Goal: Transaction & Acquisition: Purchase product/service

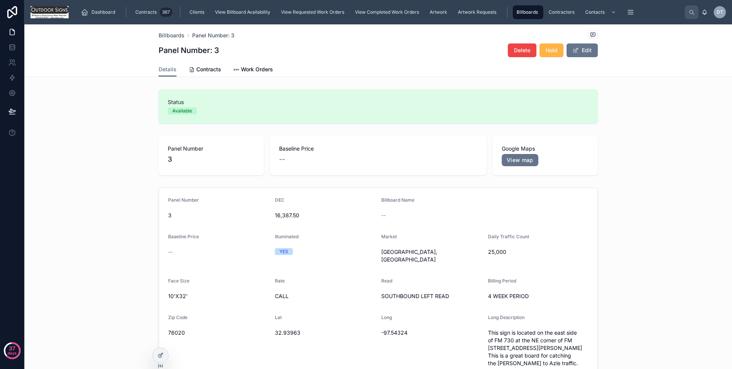
click at [551, 52] on span "Hold" at bounding box center [551, 50] width 12 height 8
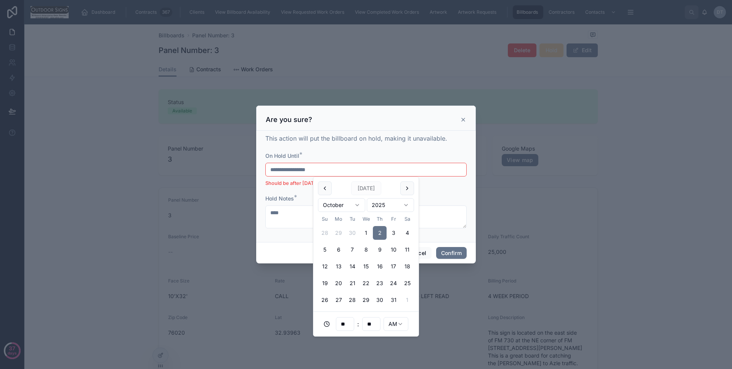
click at [335, 171] on input "**********" at bounding box center [366, 169] width 200 height 11
click at [312, 170] on input "**********" at bounding box center [366, 169] width 200 height 11
click at [392, 236] on button "3" at bounding box center [393, 233] width 14 height 14
type input "**********"
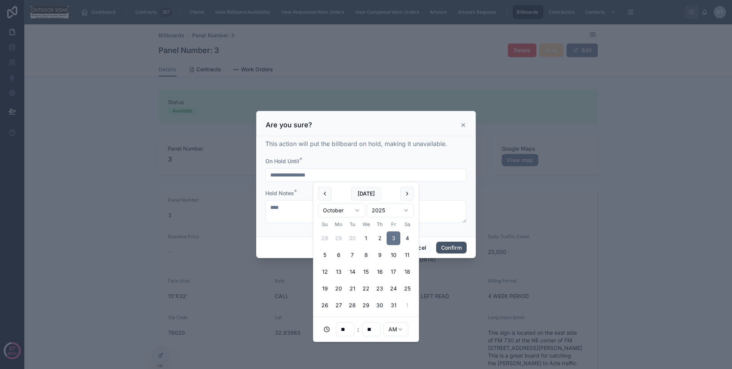
click at [443, 242] on button "Confirm" at bounding box center [451, 248] width 30 height 12
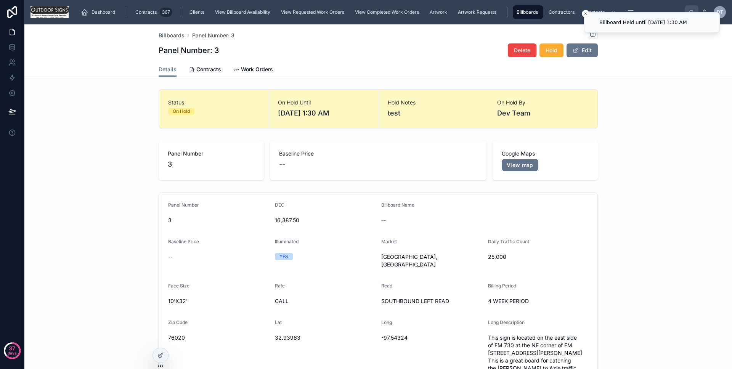
drag, startPoint x: 584, startPoint y: 13, endPoint x: 571, endPoint y: 23, distance: 16.8
click at [584, 13] on icon "Close toast" at bounding box center [585, 13] width 5 height 5
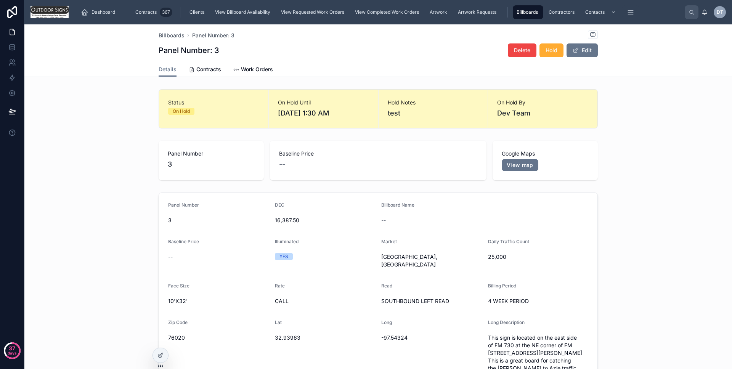
click at [497, 104] on span "On Hold By" at bounding box center [542, 103] width 91 height 8
click at [332, 112] on span "10/3/2025 1:30 AM" at bounding box center [323, 113] width 91 height 11
click at [585, 51] on button "Edit" at bounding box center [581, 50] width 31 height 14
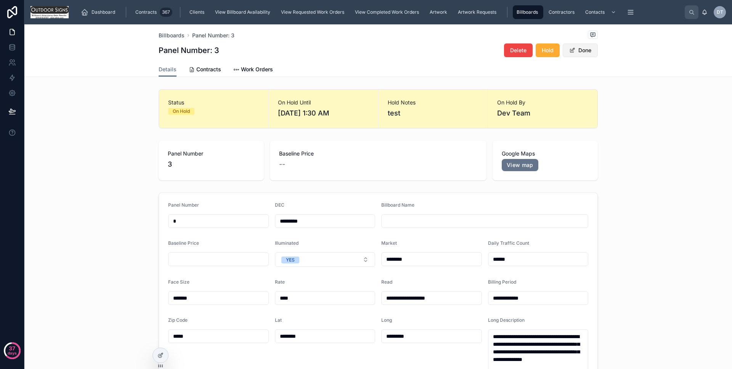
click at [585, 51] on button "Done" at bounding box center [580, 50] width 35 height 14
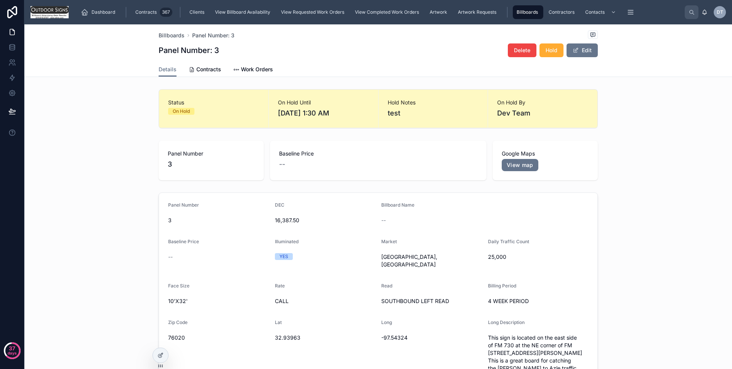
click at [501, 112] on span "Dev Team" at bounding box center [513, 113] width 33 height 11
click at [164, 351] on div at bounding box center [160, 355] width 15 height 14
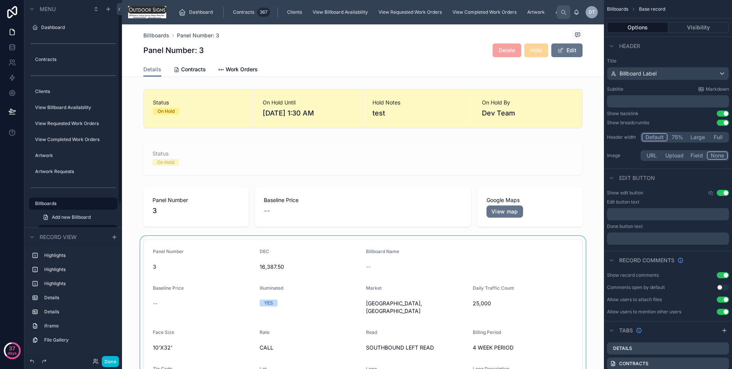
scroll to position [15, 0]
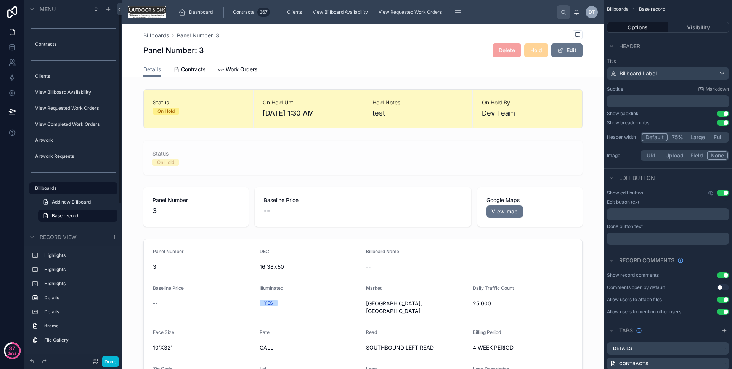
click at [245, 114] on div at bounding box center [363, 108] width 482 height 45
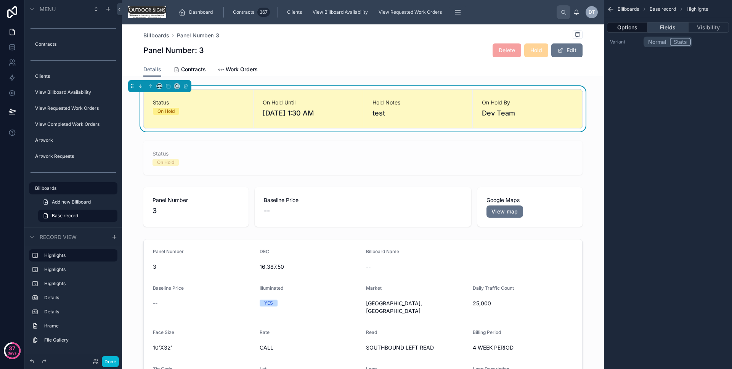
click at [669, 27] on button "Fields" at bounding box center [668, 27] width 40 height 11
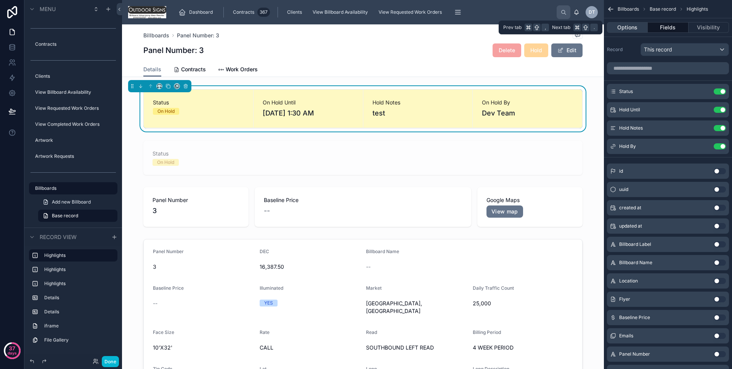
click at [624, 28] on button "Options" at bounding box center [627, 27] width 41 height 11
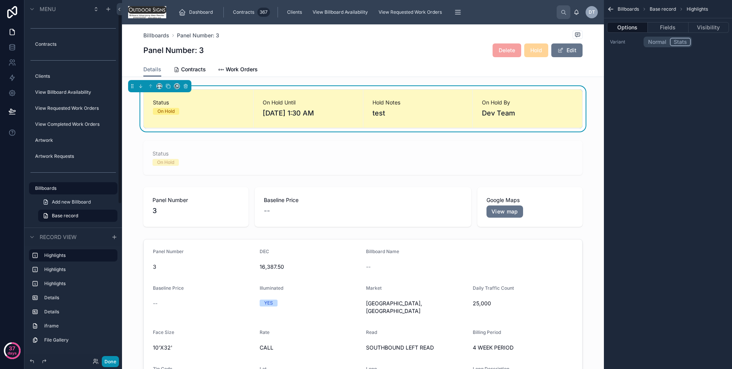
click at [109, 358] on button "Done" at bounding box center [110, 361] width 17 height 11
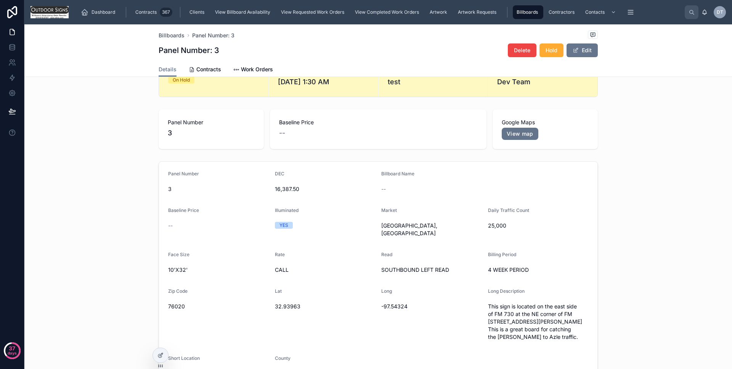
scroll to position [0, 0]
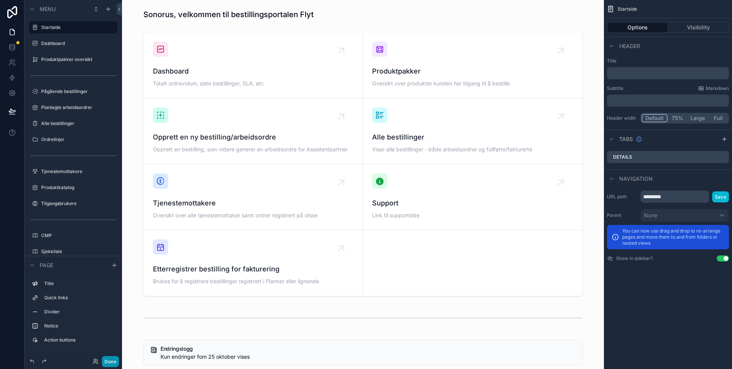
click at [107, 360] on button "Done" at bounding box center [110, 361] width 17 height 11
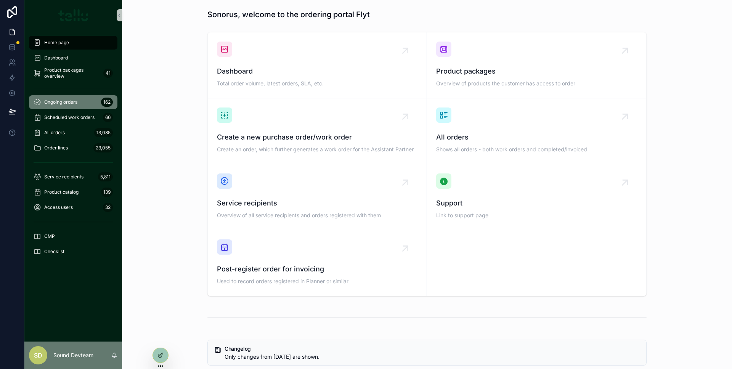
click at [74, 103] on font "Ongoing orders" at bounding box center [60, 102] width 33 height 6
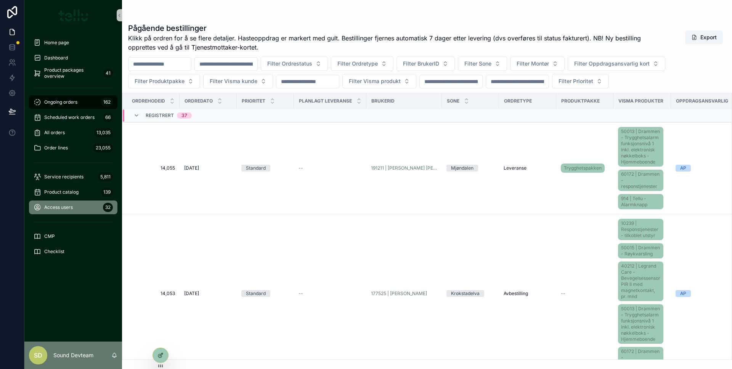
click at [61, 205] on font "Access users" at bounding box center [58, 207] width 29 height 6
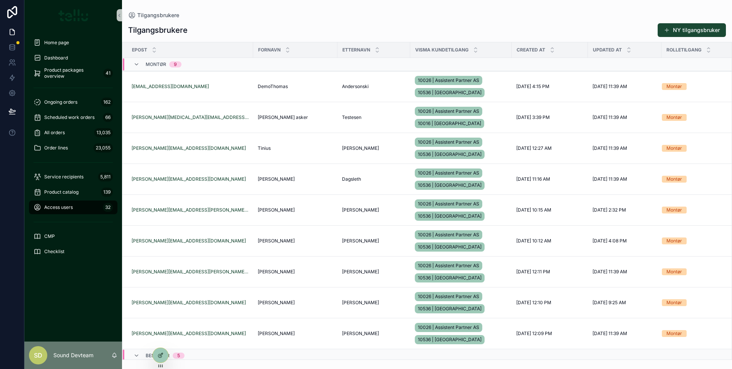
click at [671, 33] on button "NY tilgangsbruker" at bounding box center [691, 30] width 68 height 14
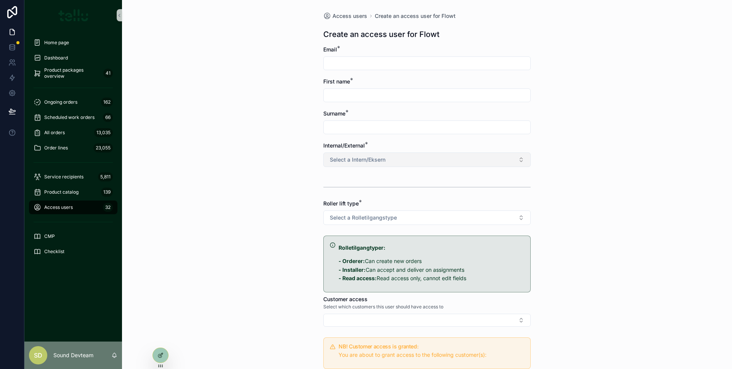
click at [470, 159] on button "Select a Intern/Eksern" at bounding box center [426, 159] width 207 height 14
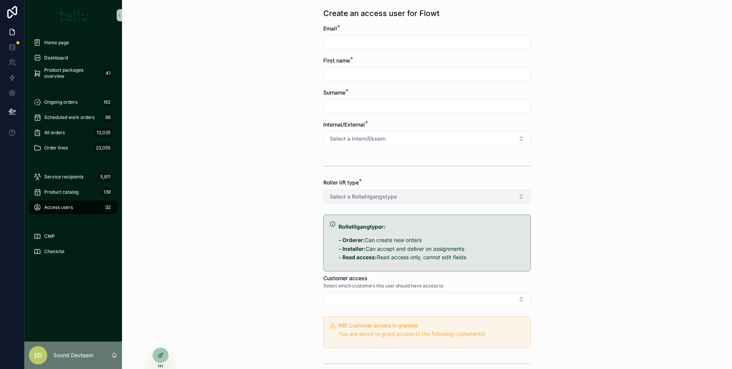
click at [434, 191] on button "Select a Rolletilgangstype" at bounding box center [426, 196] width 207 height 14
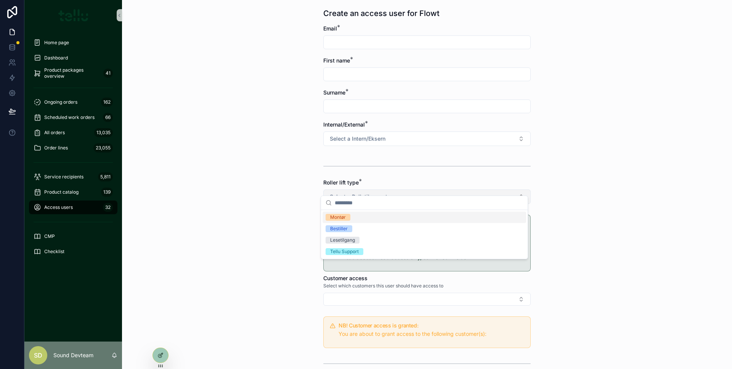
scroll to position [31, 0]
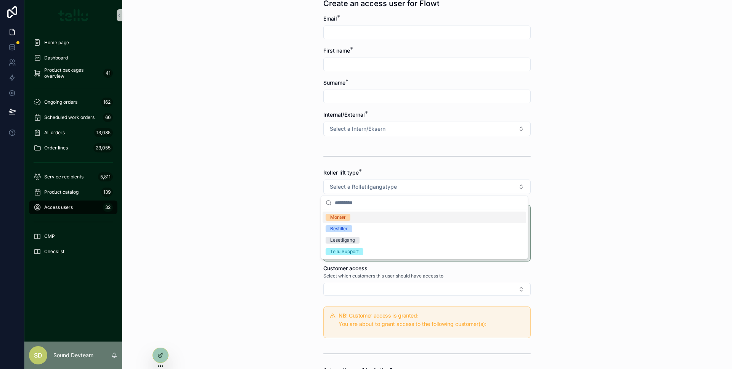
click at [272, 186] on div "Access users Create an access user for Flowt Create an access user for Flowt Em…" at bounding box center [427, 153] width 610 height 369
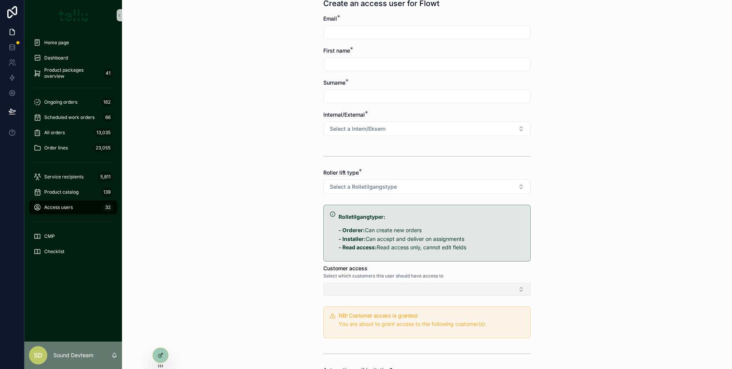
click at [354, 295] on button "Select Button" at bounding box center [426, 289] width 207 height 13
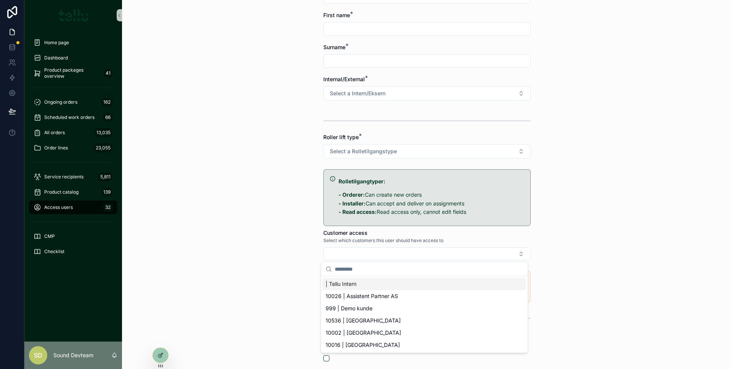
scroll to position [76, 0]
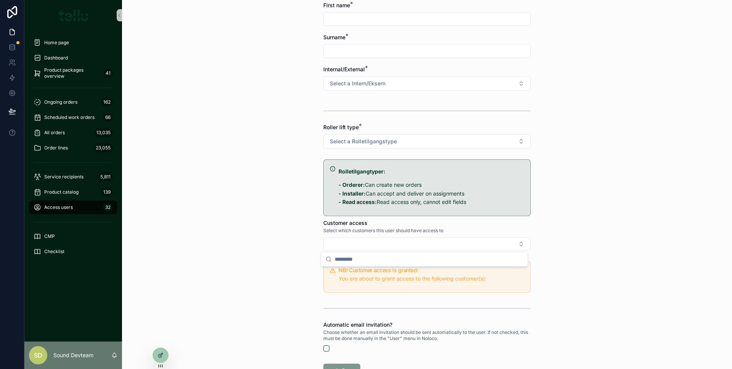
click at [287, 212] on div "Access users Create an access user for Flowt Create an access user for Flowt Em…" at bounding box center [427, 108] width 610 height 369
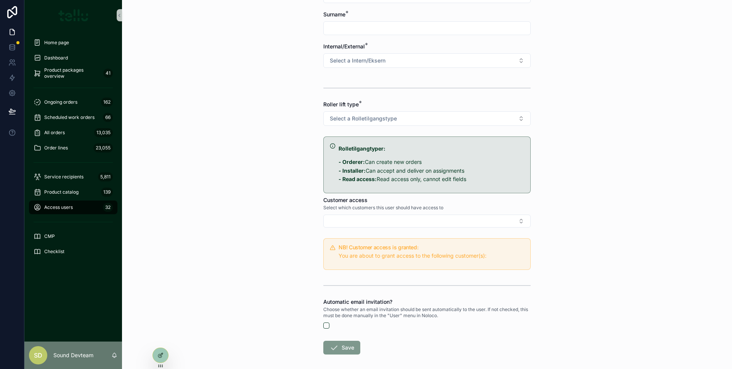
scroll to position [0, 0]
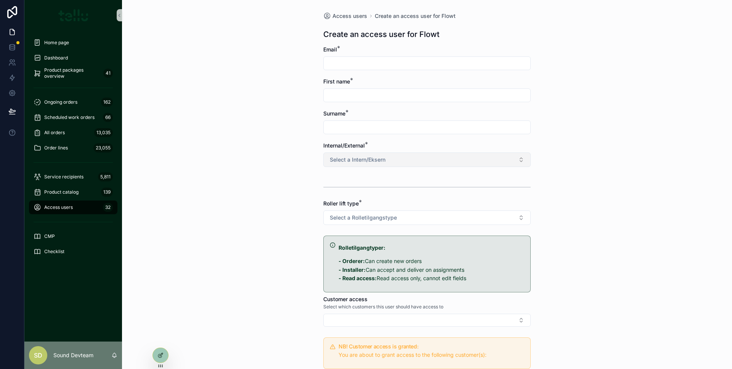
click at [374, 157] on span "Select a Intern/Eksern" at bounding box center [358, 160] width 56 height 8
click at [374, 156] on span "Select a Intern/Eksern" at bounding box center [358, 160] width 56 height 8
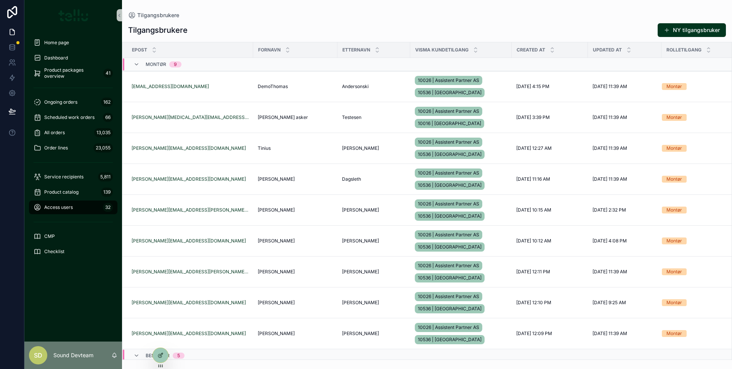
click at [63, 14] on img "scrollable content" at bounding box center [73, 15] width 30 height 12
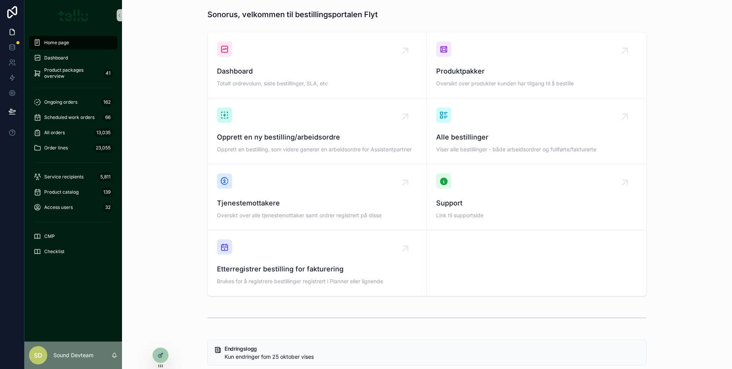
click at [71, 18] on img "scrollable content" at bounding box center [73, 15] width 30 height 12
click at [17, 14] on icon at bounding box center [12, 12] width 15 height 12
click at [67, 209] on font "Access users" at bounding box center [58, 207] width 29 height 6
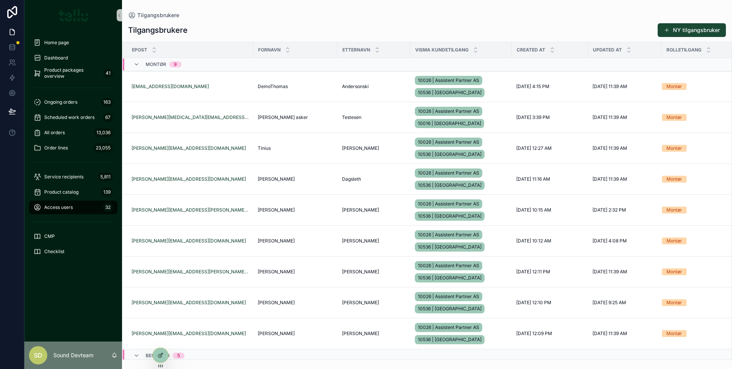
click at [701, 27] on button "NY tilgangsbruker" at bounding box center [691, 30] width 68 height 14
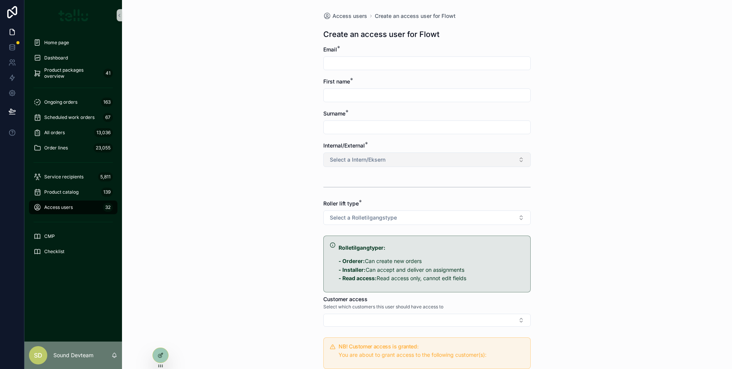
click at [370, 161] on span "Select a Intern/Eksern" at bounding box center [358, 160] width 56 height 8
click at [295, 164] on div "Access users Create an access user for Flowt Create an access user for Flowt Em…" at bounding box center [427, 184] width 610 height 369
click at [345, 209] on div "Roller lift type * Select a Rolletilgangstype" at bounding box center [426, 212] width 207 height 25
click at [353, 317] on button "Select Button" at bounding box center [426, 320] width 207 height 13
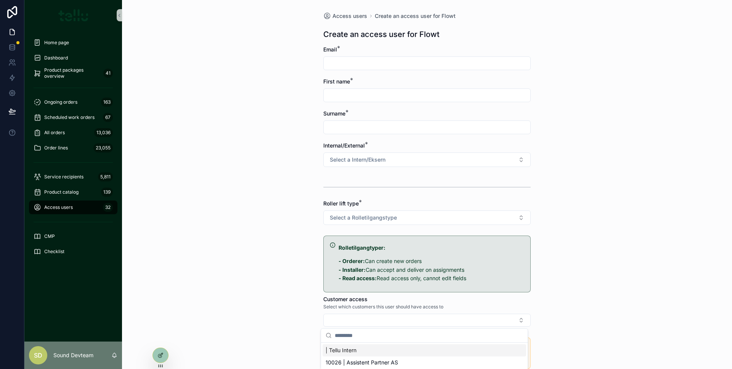
scroll to position [133, 0]
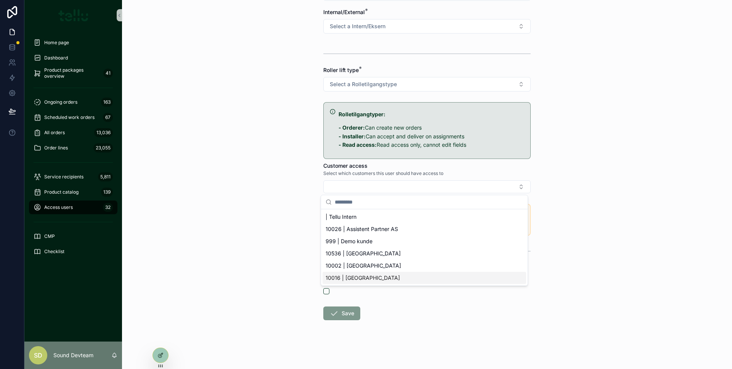
click at [357, 279] on span "10016 | Asker Kommune" at bounding box center [362, 278] width 74 height 8
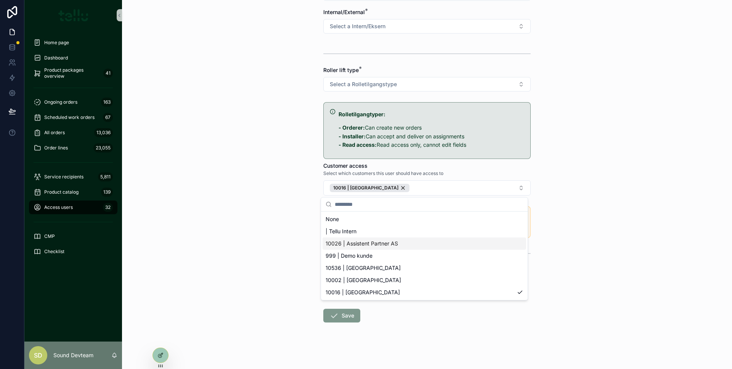
click at [289, 229] on div "Access users Create an access user for Flowt Create an access user for Flowt Em…" at bounding box center [427, 51] width 610 height 369
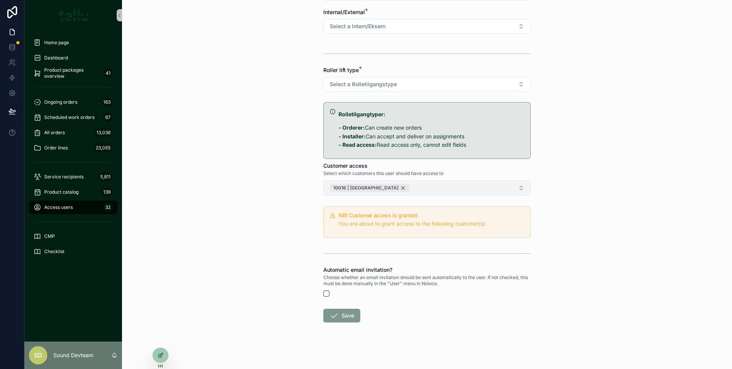
click at [390, 189] on div "10016 | Asker Kommune" at bounding box center [370, 188] width 80 height 8
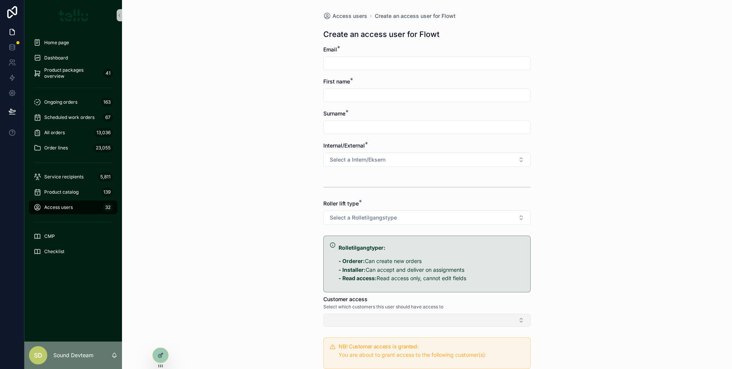
click at [377, 316] on button "Select Button" at bounding box center [426, 320] width 207 height 13
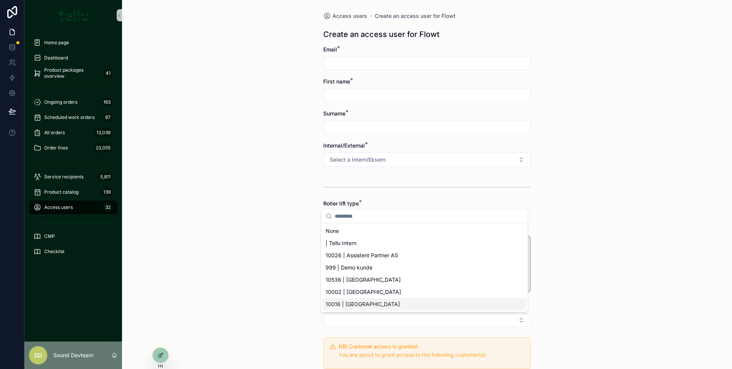
click at [378, 306] on span "10016 | Asker Kommune" at bounding box center [362, 304] width 74 height 8
click at [302, 284] on div "Access users Create an access user for Flowt Create an access user for Flowt Em…" at bounding box center [427, 184] width 610 height 369
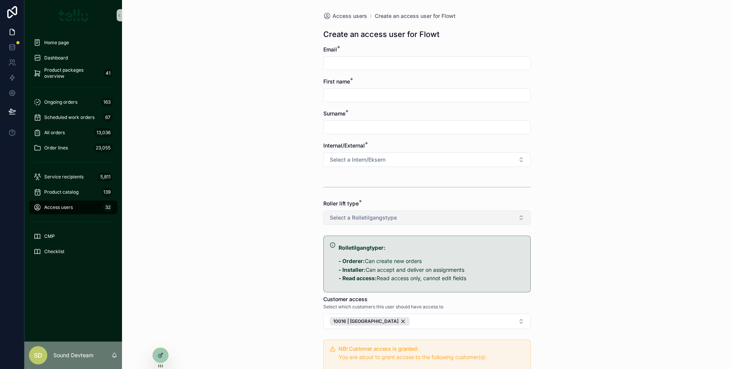
click at [376, 215] on font "Select a Rolletilgangstype" at bounding box center [363, 217] width 67 height 6
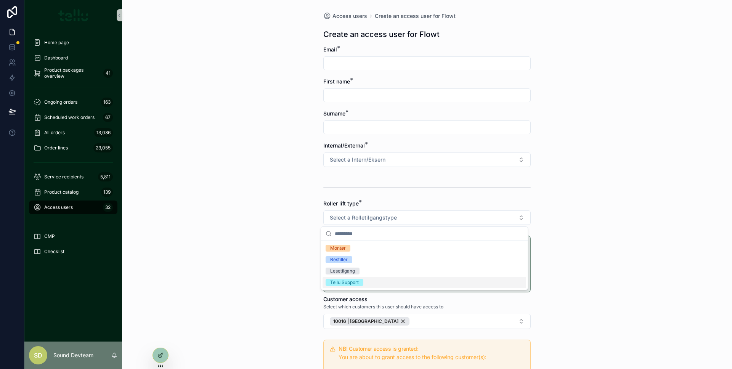
click at [344, 279] on div "Tellu Support" at bounding box center [344, 282] width 29 height 7
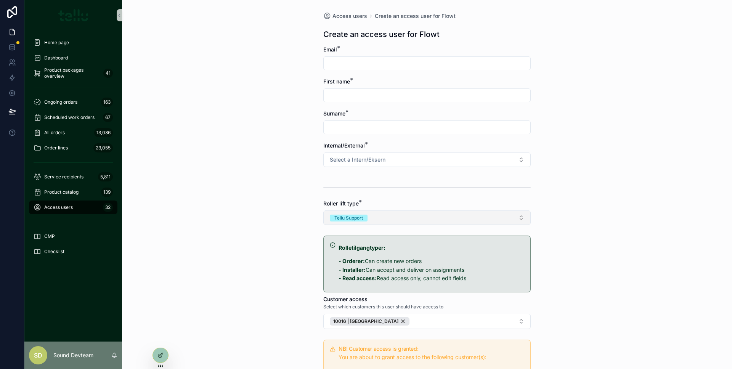
click at [377, 212] on button "Tellu Support" at bounding box center [426, 217] width 207 height 14
click at [436, 215] on button "Tellu Support" at bounding box center [426, 217] width 207 height 14
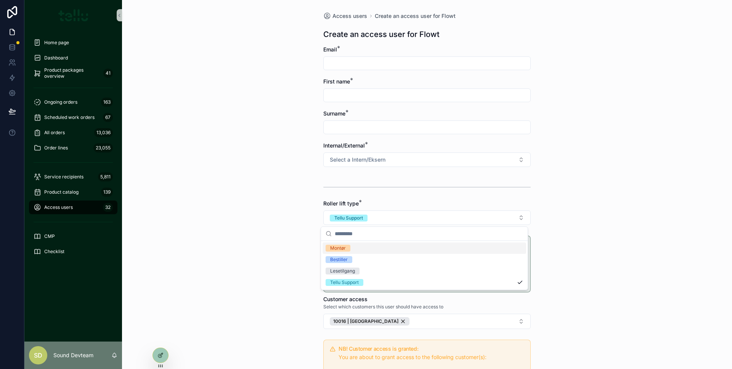
click at [284, 174] on div "Access users Create an access user for Flowt Create an access user for Flowt Em…" at bounding box center [427, 184] width 610 height 369
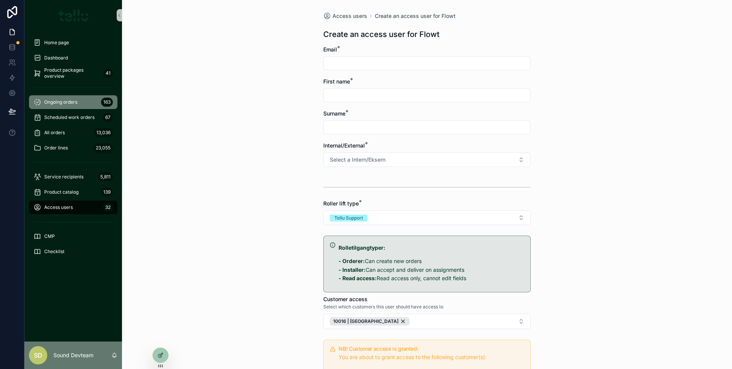
click at [71, 99] on font "Ongoing orders" at bounding box center [60, 102] width 33 height 6
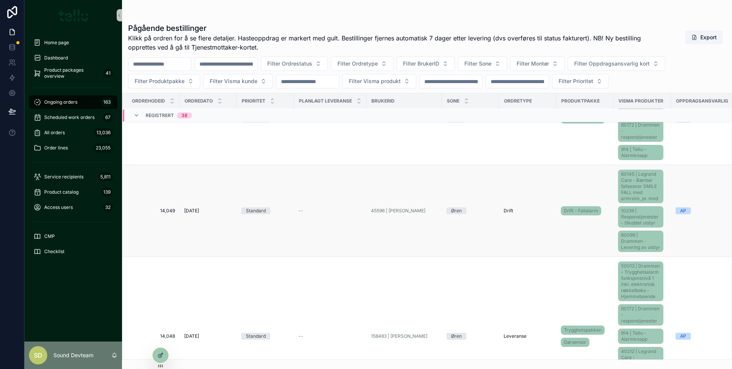
scroll to position [676, 0]
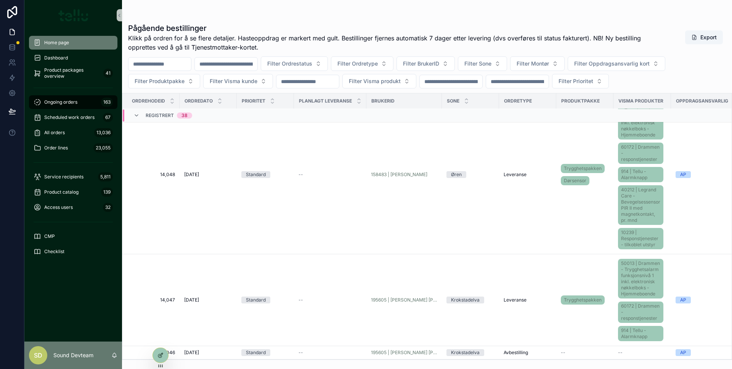
click at [73, 45] on div "Home page" at bounding box center [73, 43] width 79 height 12
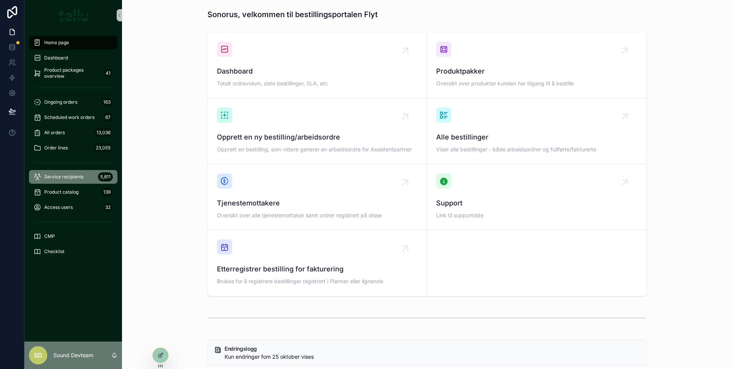
click at [100, 177] on font "5,811" at bounding box center [105, 177] width 10 height 6
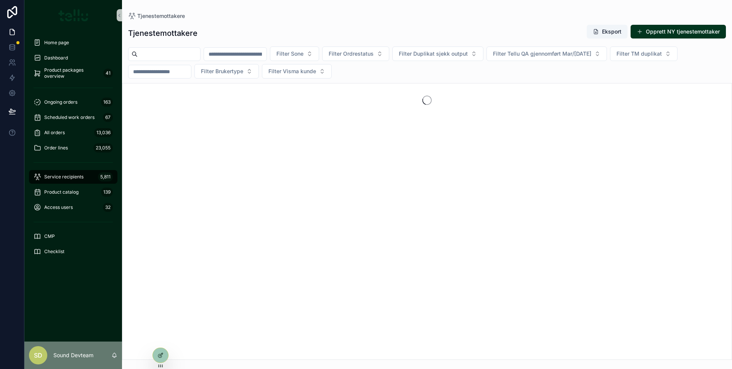
click at [100, 177] on font "5,811" at bounding box center [105, 177] width 10 height 6
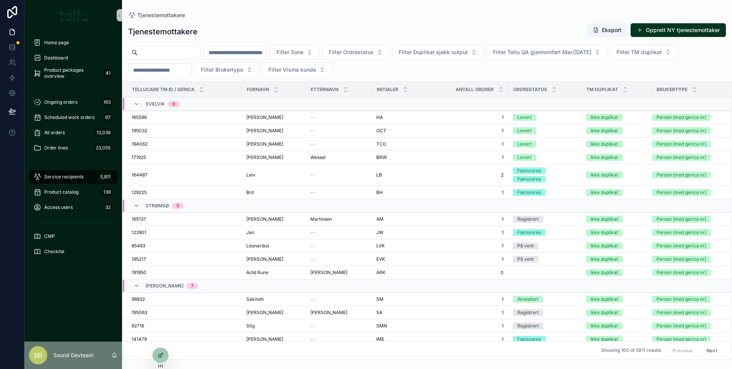
click at [187, 56] on input "scrollable content" at bounding box center [169, 52] width 63 height 11
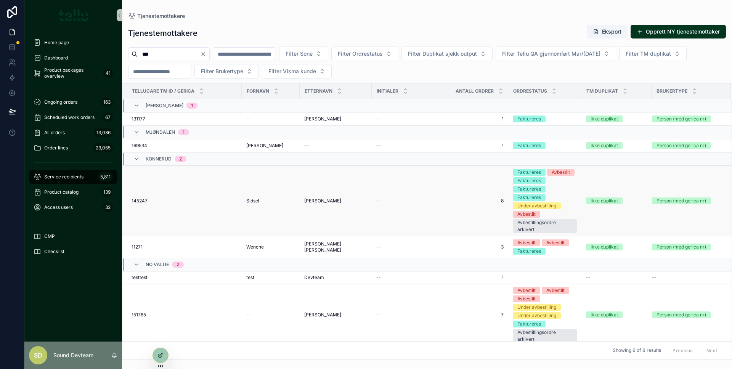
scroll to position [5, 0]
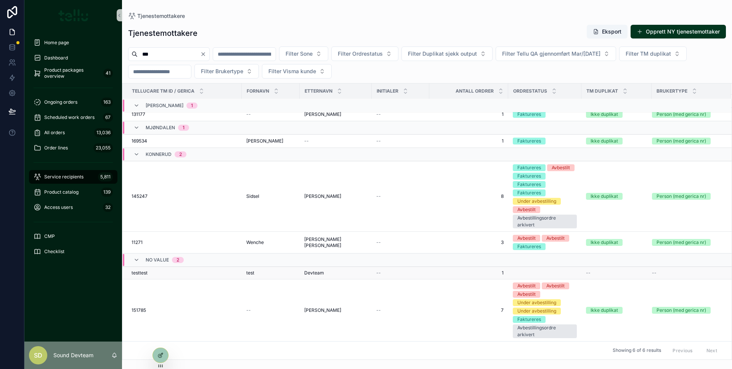
type input "***"
click at [283, 277] on td "test test" at bounding box center [271, 272] width 58 height 13
click at [283, 276] on td "test test" at bounding box center [271, 272] width 58 height 13
click at [211, 270] on div "testtest testtest" at bounding box center [184, 273] width 106 height 6
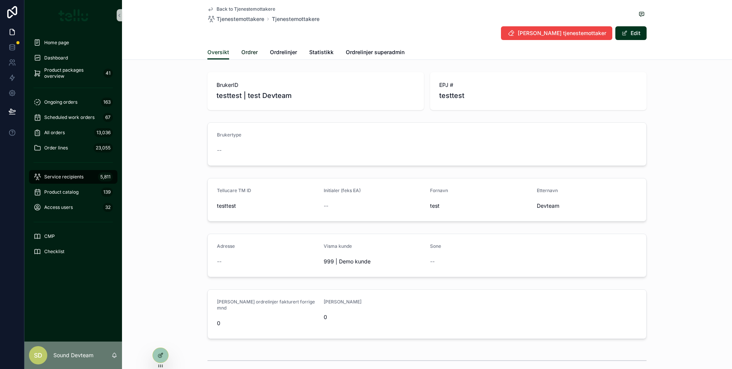
click at [247, 50] on span "Ordrer" at bounding box center [249, 52] width 16 height 8
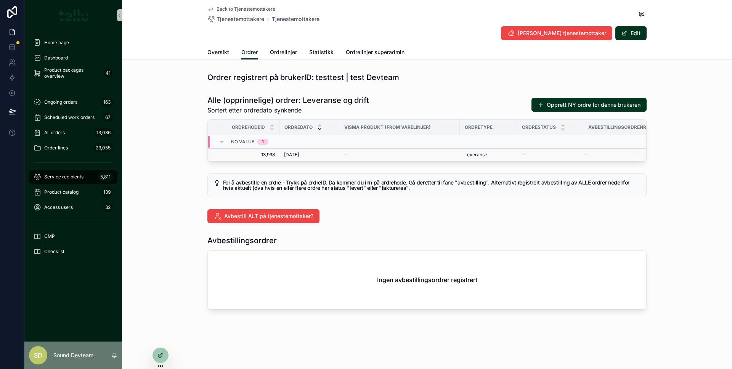
click at [385, 154] on div "--" at bounding box center [399, 155] width 111 height 6
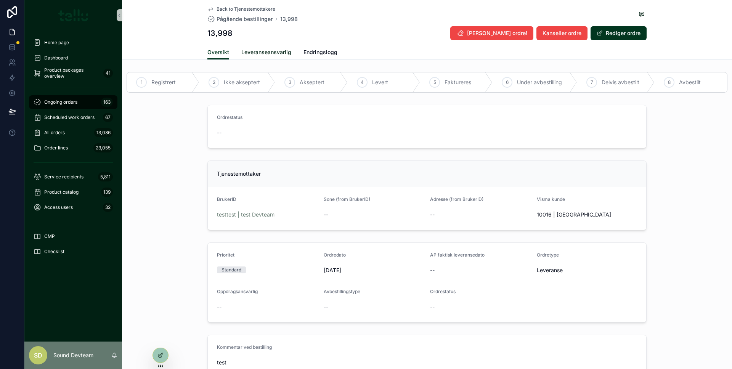
click at [258, 50] on span "Leveranseansvarlig" at bounding box center [266, 52] width 50 height 8
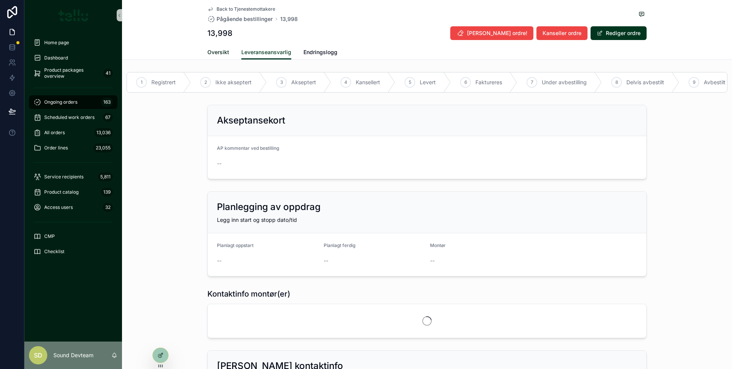
click at [218, 53] on span "Oversikt" at bounding box center [218, 52] width 22 height 8
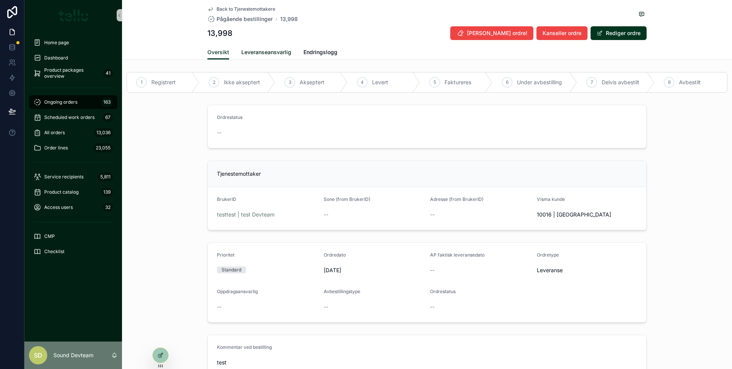
click at [270, 53] on span "Leveranseansvarlig" at bounding box center [266, 52] width 50 height 8
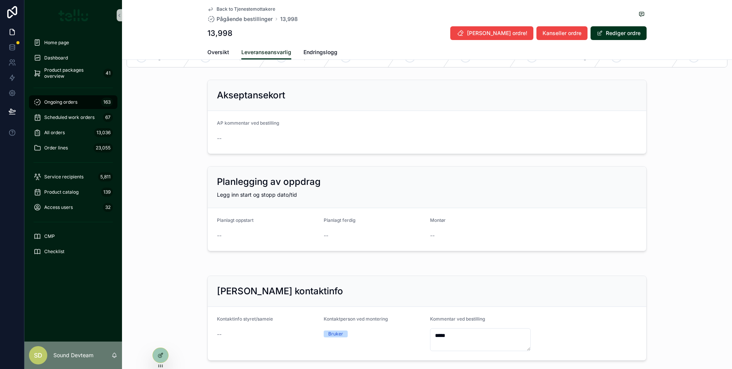
scroll to position [93, 0]
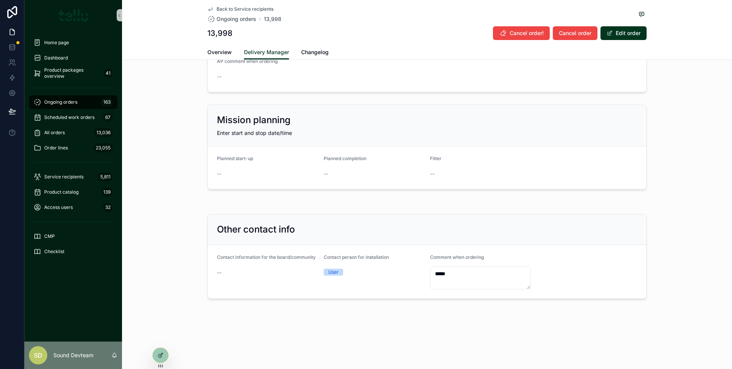
click at [679, 81] on div "Acceptance card AP comment when ordering --" at bounding box center [427, 55] width 610 height 80
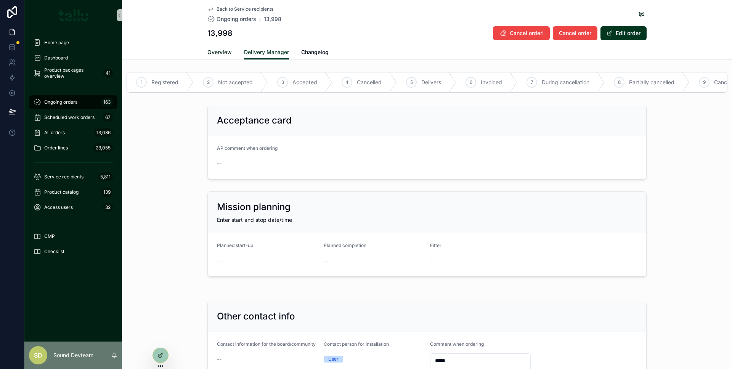
click at [218, 53] on font "Overview" at bounding box center [219, 52] width 24 height 6
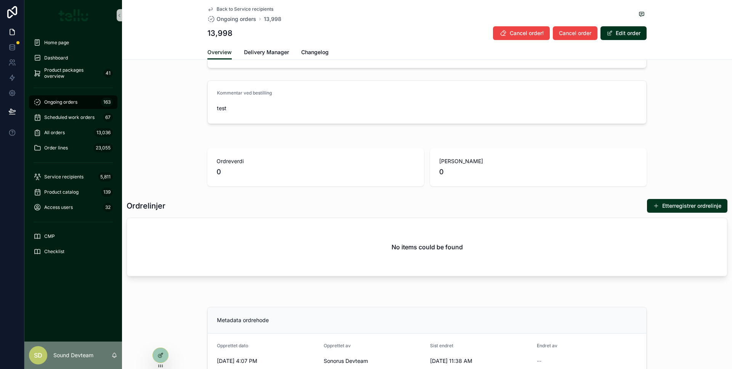
scroll to position [348, 0]
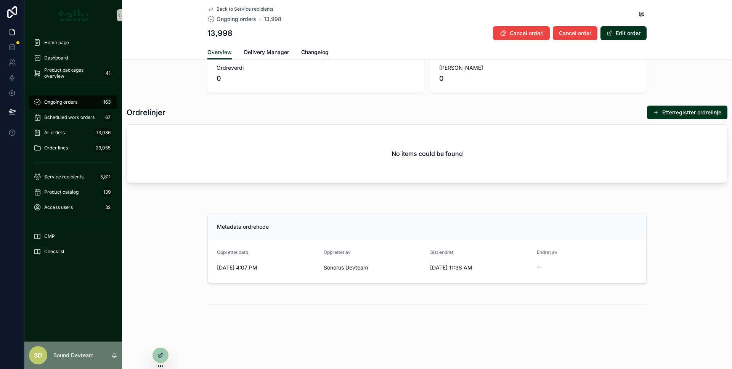
click at [537, 256] on div "Endret av" at bounding box center [587, 253] width 101 height 9
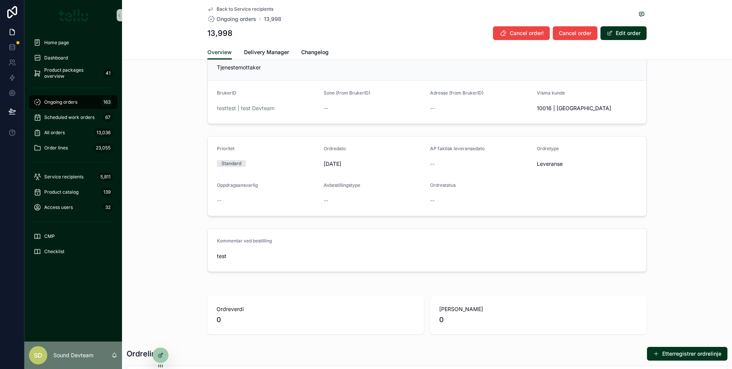
scroll to position [30, 0]
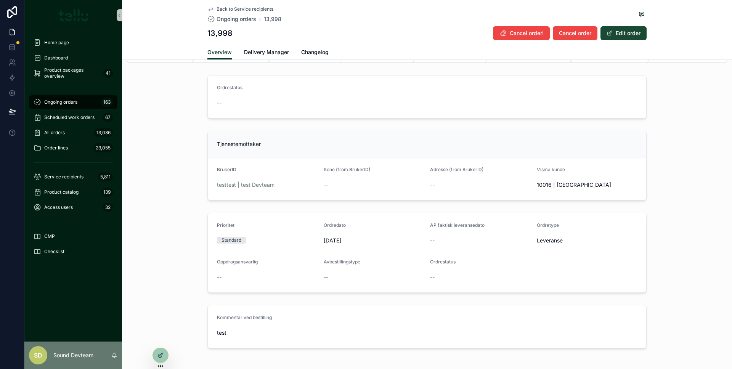
click at [627, 34] on font "Edit order" at bounding box center [628, 33] width 25 height 6
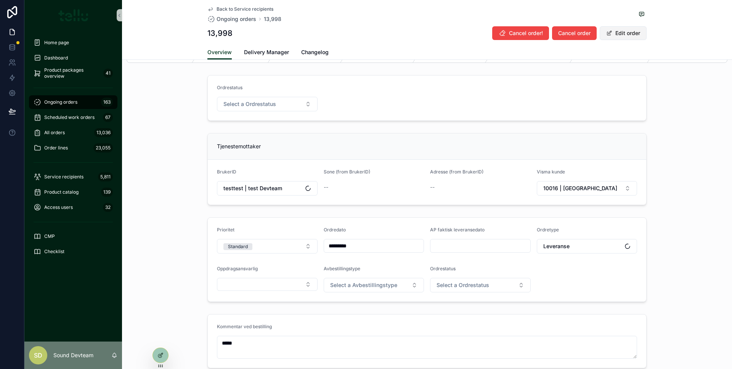
click at [627, 34] on font "Edit order" at bounding box center [627, 33] width 25 height 6
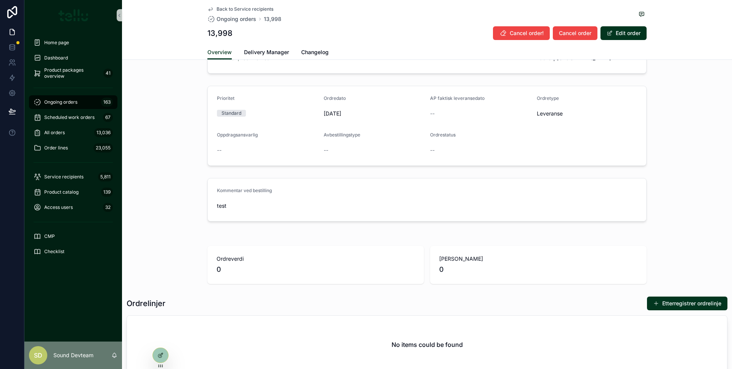
scroll to position [0, 0]
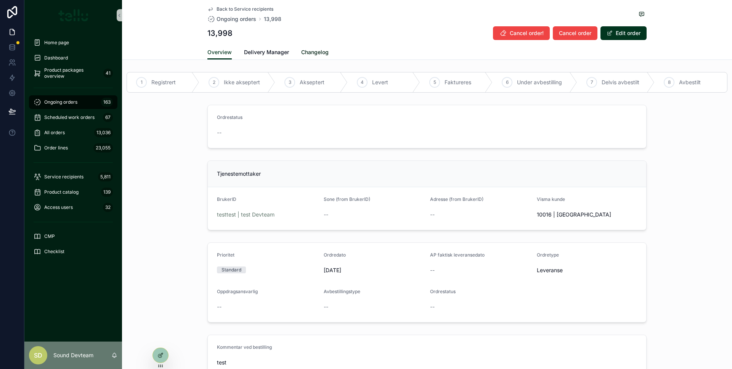
click at [306, 52] on font "Changelog" at bounding box center [314, 52] width 27 height 6
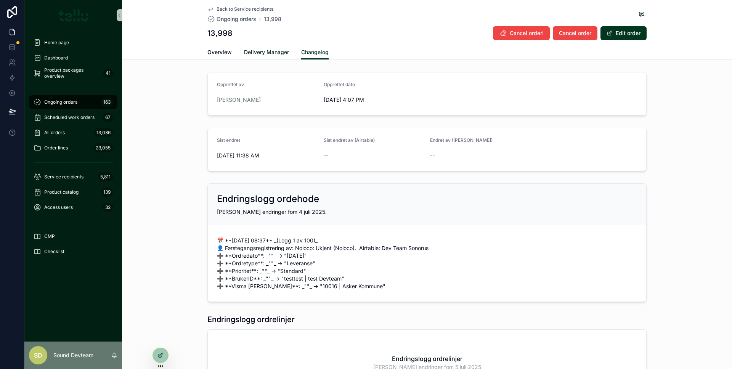
click at [276, 57] on link "Delivery Manager" at bounding box center [266, 52] width 45 height 15
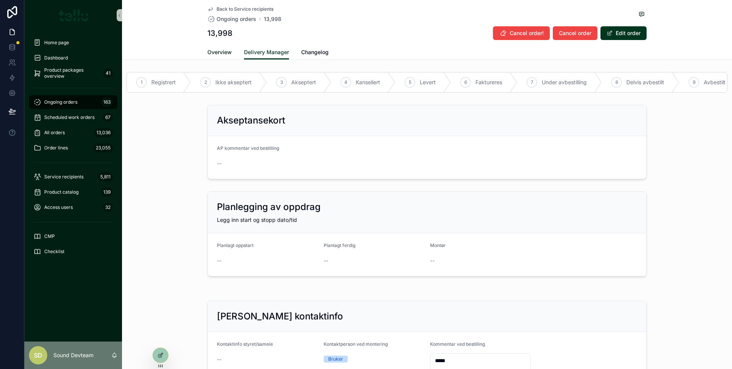
click at [228, 54] on font "Overview" at bounding box center [219, 52] width 24 height 6
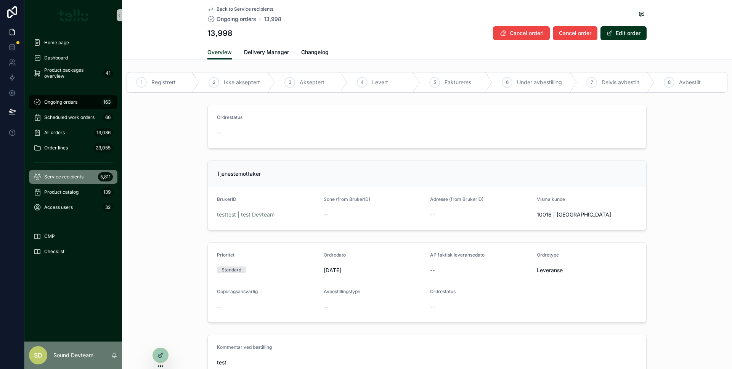
click at [82, 174] on font "Service recipients" at bounding box center [63, 177] width 39 height 6
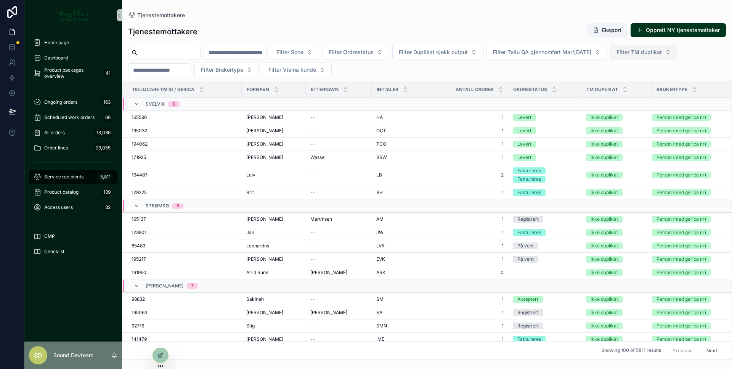
click at [662, 55] on span "Filter TM duplikat" at bounding box center [638, 52] width 45 height 8
click at [316, 69] on span "Filter Visma kunde" at bounding box center [292, 70] width 48 height 8
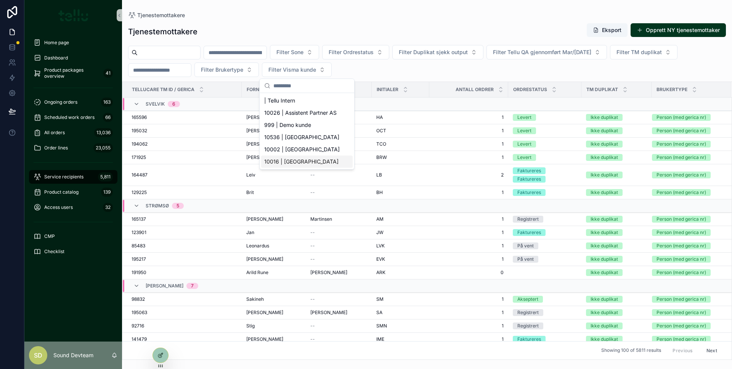
click at [319, 161] on span "10016 | Asker Kommune" at bounding box center [301, 162] width 74 height 8
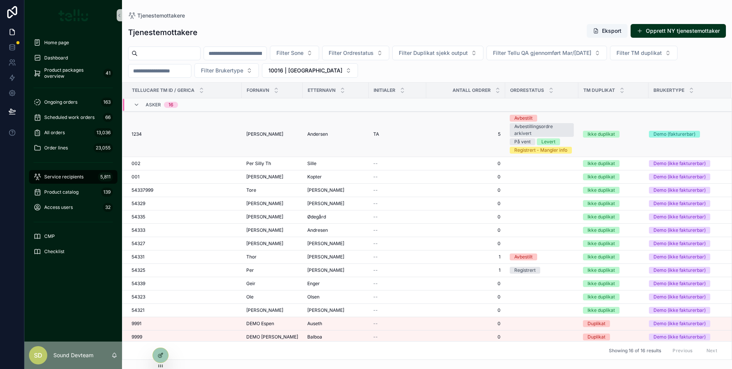
click at [369, 144] on td "TA TA" at bounding box center [398, 134] width 58 height 45
click at [130, 100] on div "Asker 16" at bounding box center [155, 105] width 63 height 12
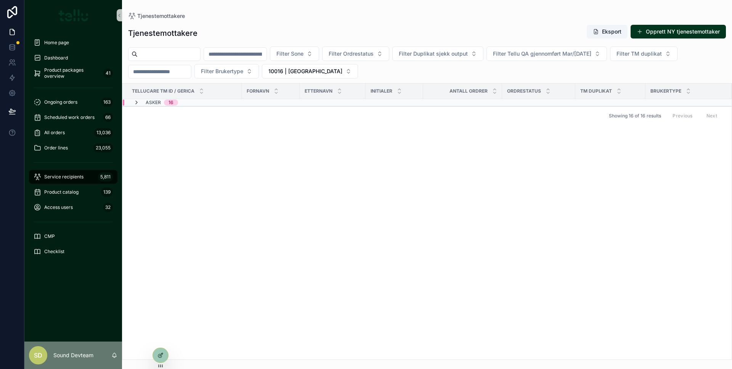
click at [133, 103] on icon "scrollable content" at bounding box center [136, 102] width 6 height 6
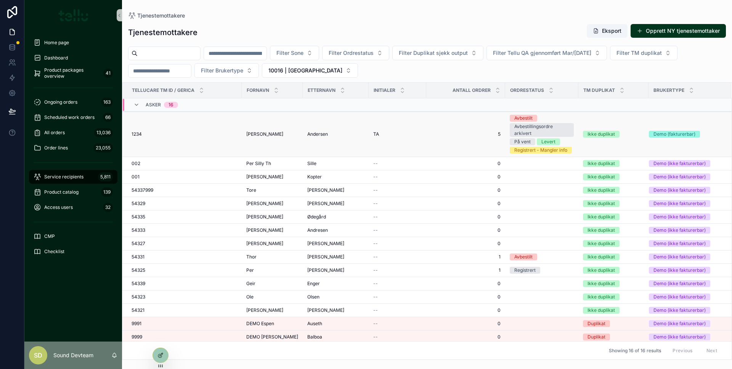
click at [204, 131] on div "1234 1234" at bounding box center [184, 134] width 106 height 6
click at [644, 30] on button "Opprett NY tjenestemottaker" at bounding box center [677, 31] width 95 height 14
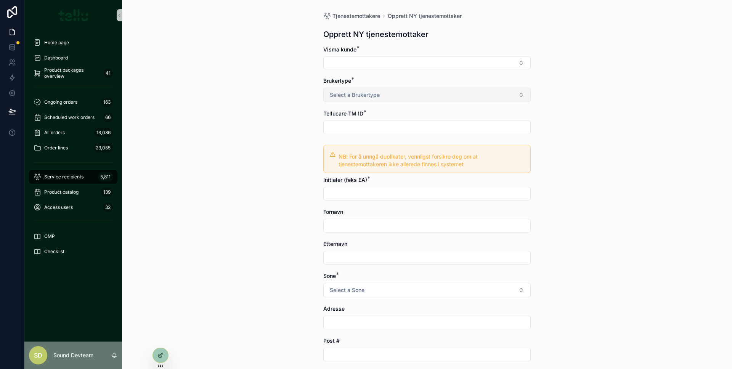
click at [407, 95] on button "Select a Brukertype" at bounding box center [426, 95] width 207 height 14
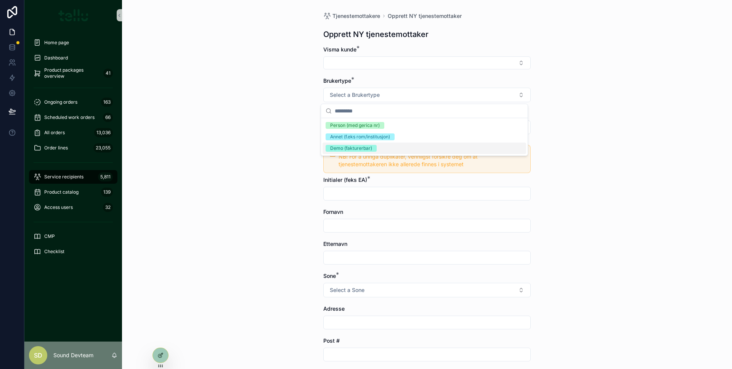
click at [390, 145] on div "Demo (fakturerbar)" at bounding box center [424, 148] width 204 height 11
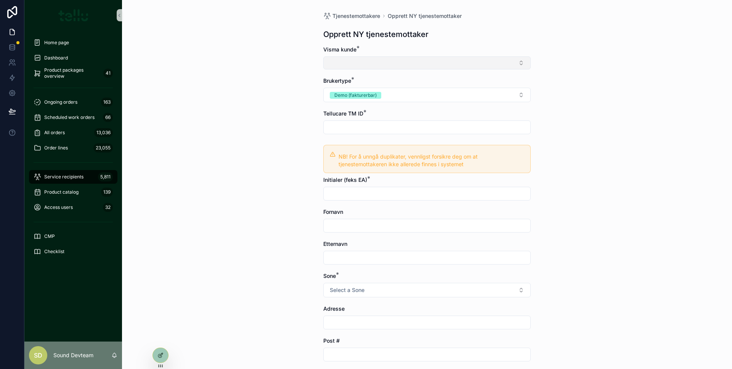
click at [365, 62] on button "Select Button" at bounding box center [426, 62] width 207 height 13
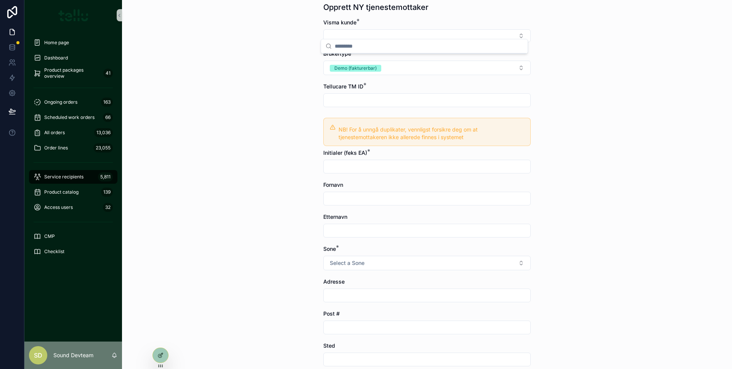
scroll to position [99, 0]
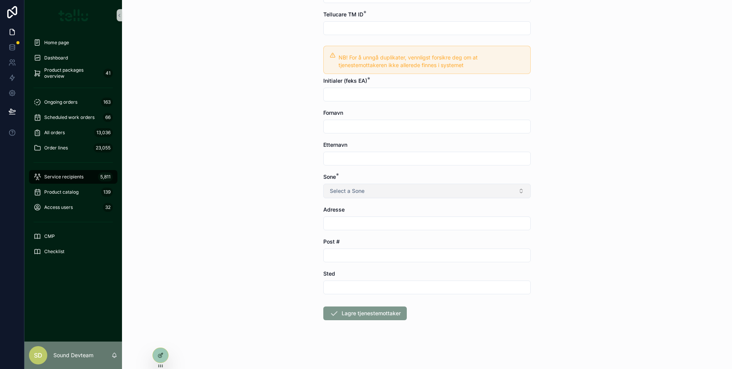
click at [356, 187] on span "Select a Sone" at bounding box center [347, 191] width 35 height 8
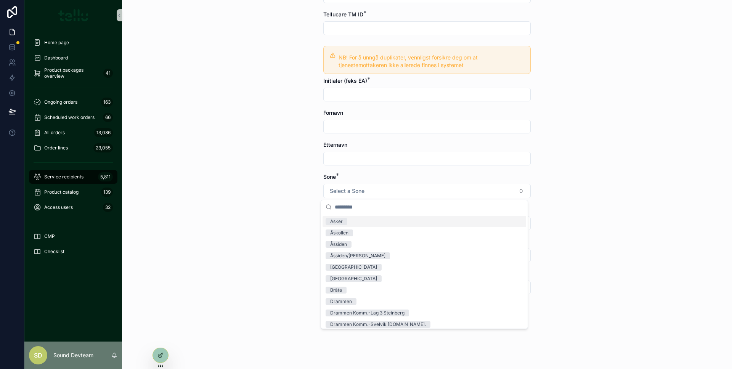
click at [349, 217] on div "Asker" at bounding box center [424, 221] width 204 height 11
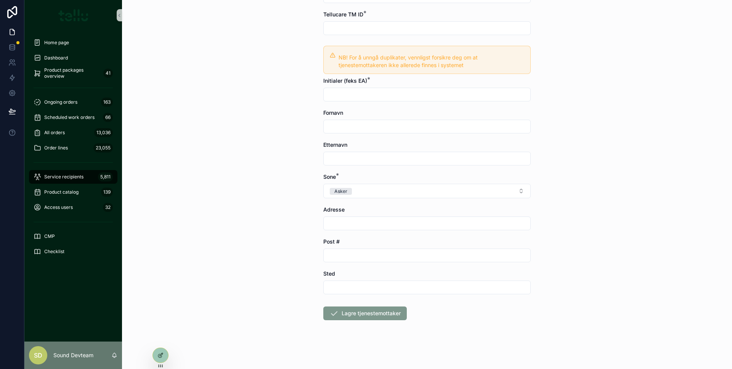
scroll to position [0, 0]
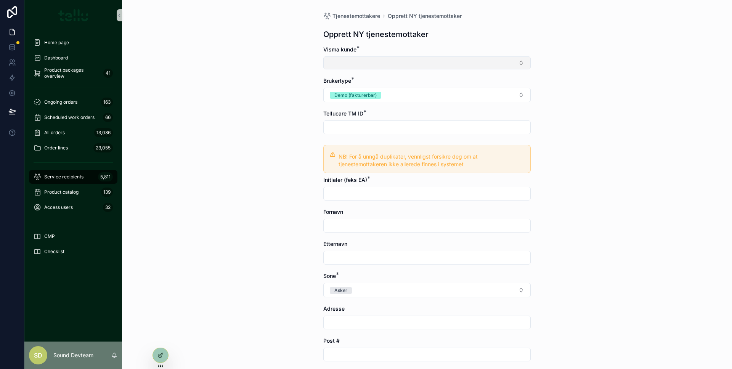
click at [486, 63] on button "Select Button" at bounding box center [426, 62] width 207 height 13
click at [641, 46] on div "Tjenestemottakere Opprett NY tjenestemottaker Opprett NY tjenestemottaker Visma…" at bounding box center [427, 184] width 610 height 369
click at [441, 130] on input "scrollable content" at bounding box center [427, 127] width 207 height 11
click at [420, 68] on button "Select Button" at bounding box center [426, 62] width 207 height 13
click at [419, 61] on button "Select Button" at bounding box center [426, 62] width 207 height 13
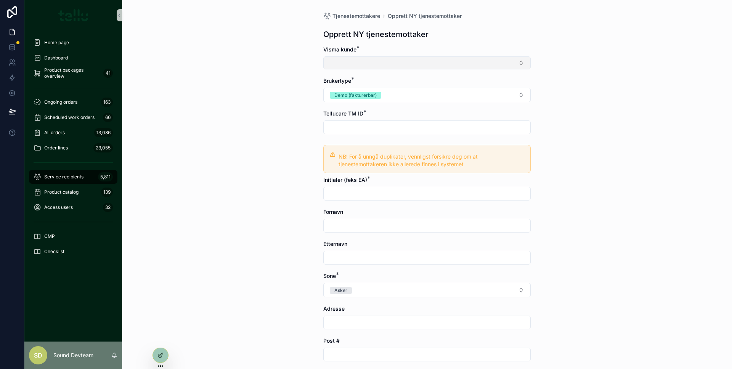
click at [419, 61] on button "Select Button" at bounding box center [426, 62] width 207 height 13
click at [78, 178] on font "Service recipients" at bounding box center [63, 177] width 39 height 6
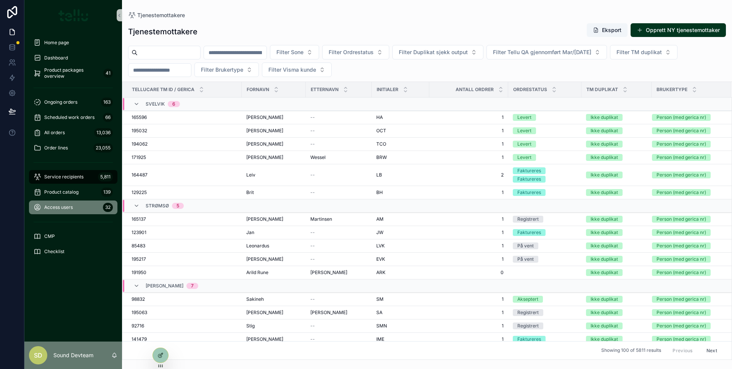
click at [74, 210] on div "Access users 32" at bounding box center [73, 207] width 79 height 12
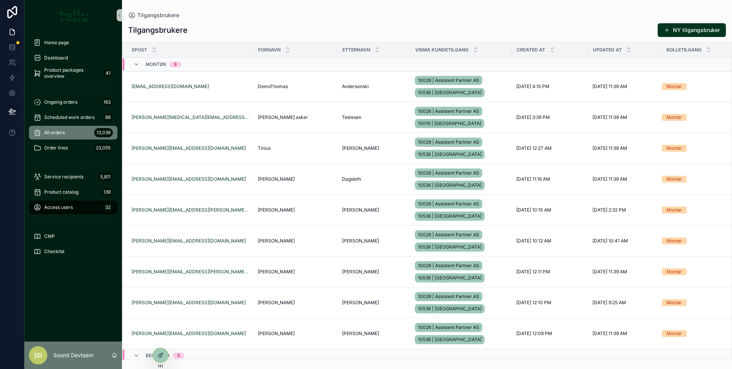
click at [78, 134] on div "All orders 13,036" at bounding box center [73, 133] width 79 height 12
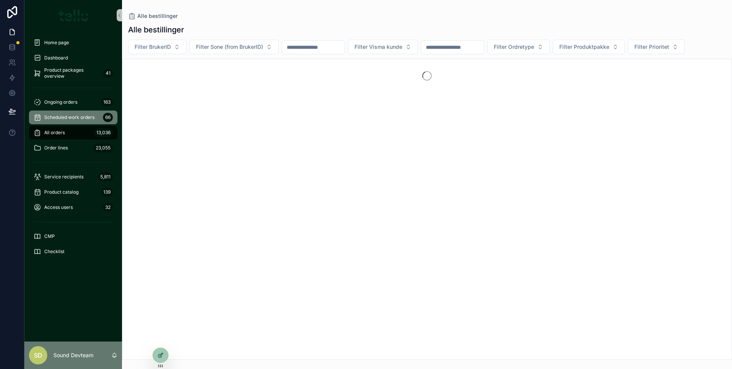
click at [81, 120] on div "Scheduled work orders 66" at bounding box center [73, 117] width 79 height 12
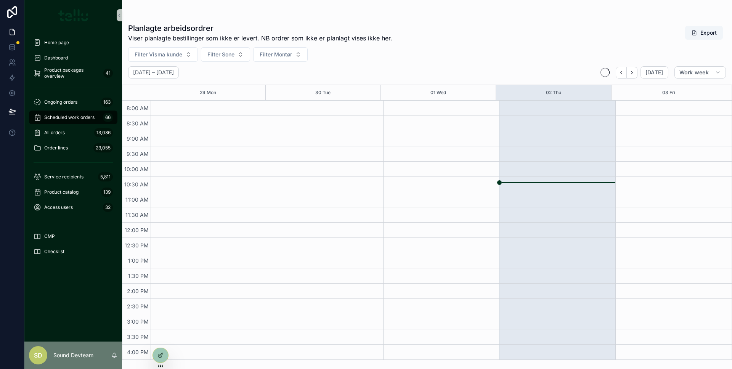
scroll to position [46, 0]
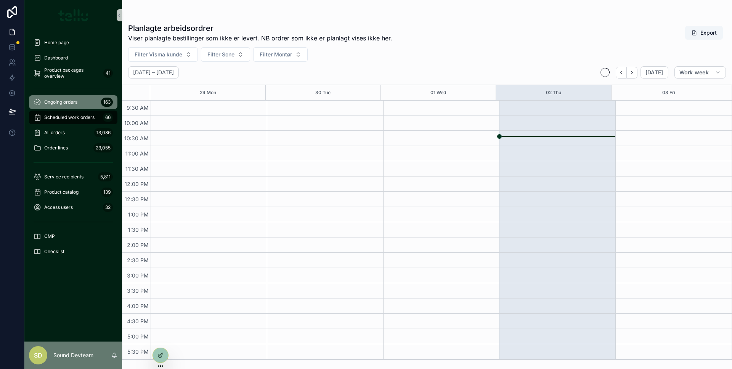
click at [88, 103] on div "Ongoing orders 163" at bounding box center [73, 102] width 79 height 12
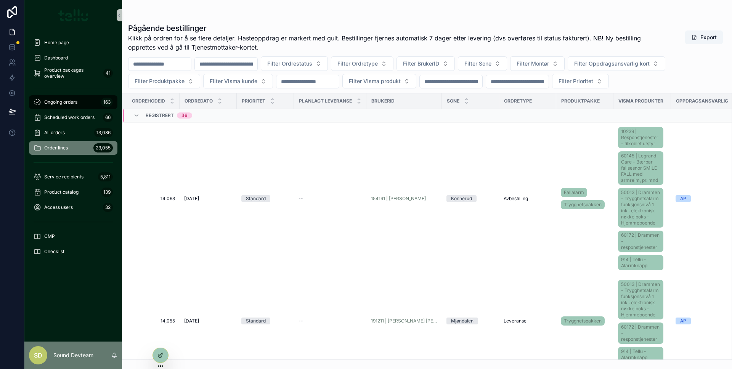
click at [85, 145] on div "Order lines 23,055" at bounding box center [73, 148] width 79 height 12
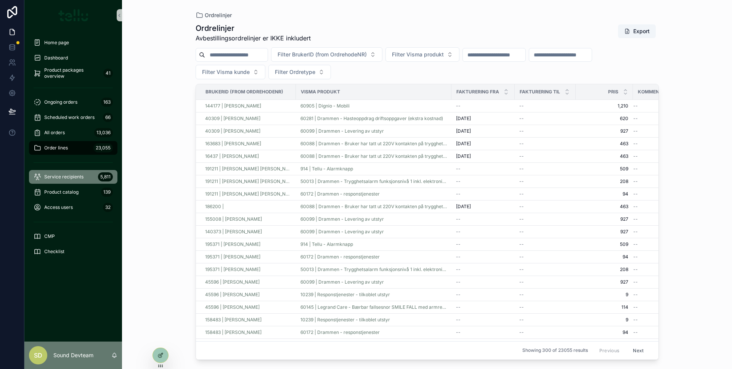
click at [80, 173] on div "Service recipients 5,811" at bounding box center [73, 177] width 79 height 12
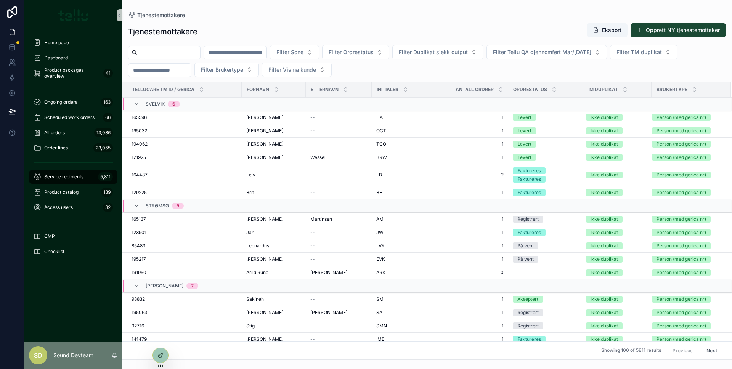
click at [666, 27] on button "Opprett NY tjenestemottaker" at bounding box center [677, 30] width 95 height 14
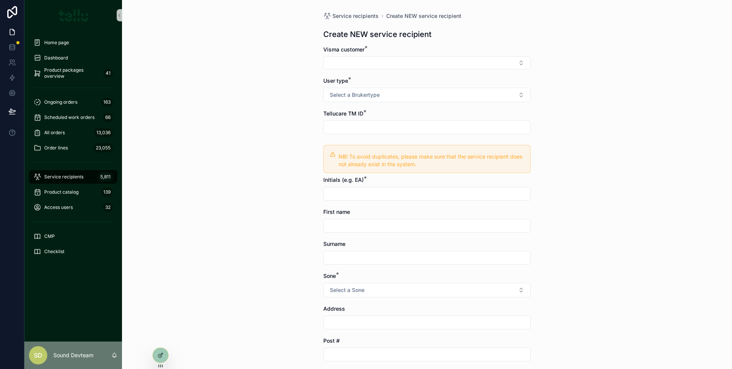
click at [289, 110] on div "Service recipients Create NEW service recipient Create NEW service recipient Vi…" at bounding box center [427, 184] width 610 height 369
click at [367, 101] on button "Select a Brukertype" at bounding box center [426, 95] width 207 height 14
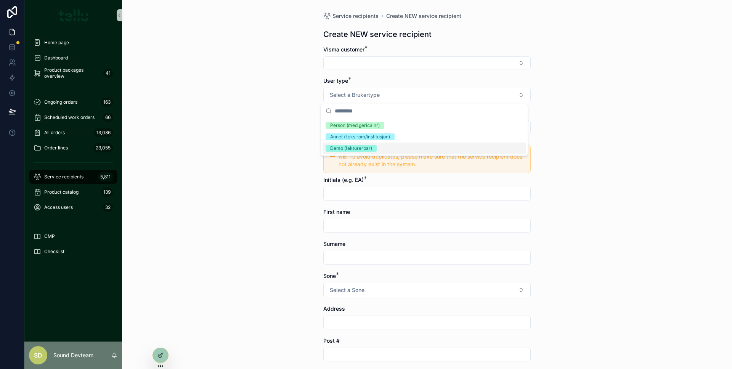
click at [359, 147] on div "Demo (fakturerbar)" at bounding box center [351, 148] width 42 height 7
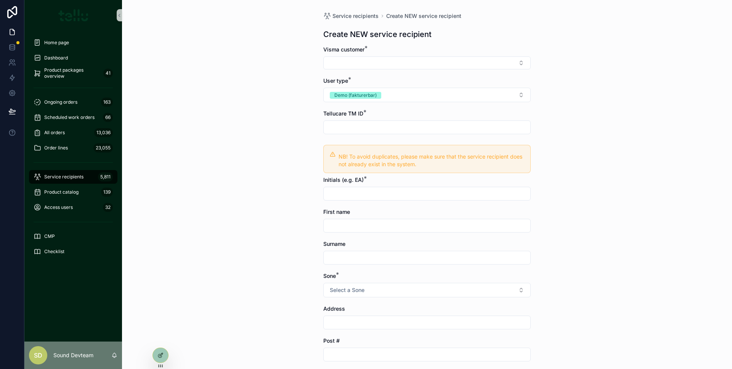
click at [344, 192] on input "scrollable content" at bounding box center [427, 193] width 207 height 11
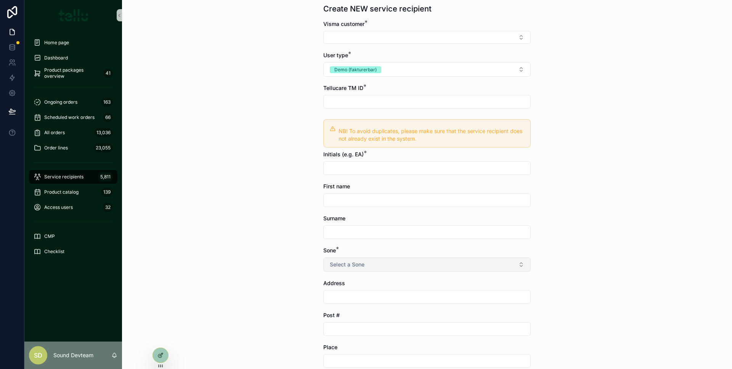
click at [356, 260] on button "Select a Sone" at bounding box center [426, 264] width 207 height 14
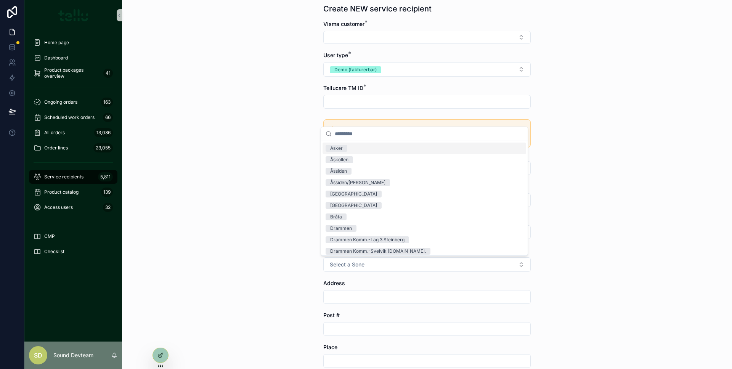
click at [364, 148] on div "Asker" at bounding box center [424, 148] width 204 height 11
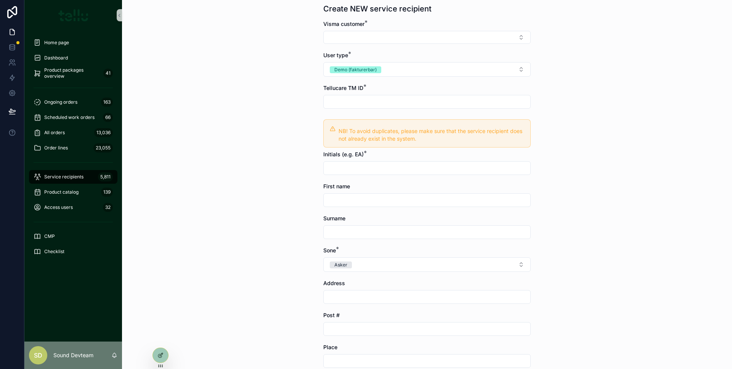
scroll to position [99, 0]
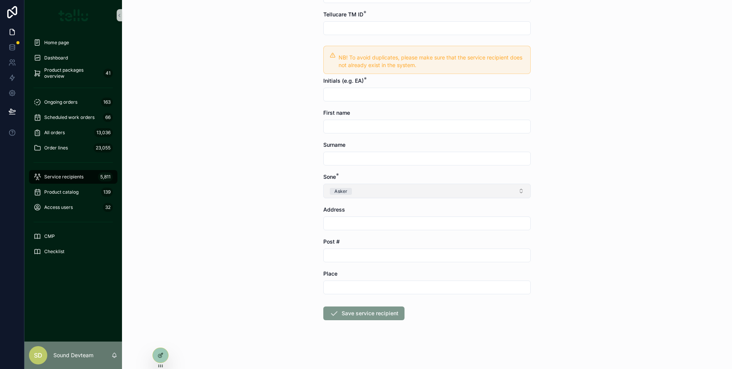
click at [375, 195] on button "Asker" at bounding box center [426, 191] width 207 height 14
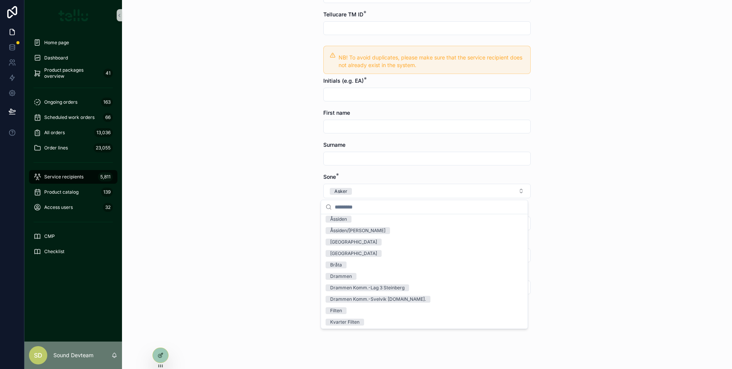
scroll to position [0, 0]
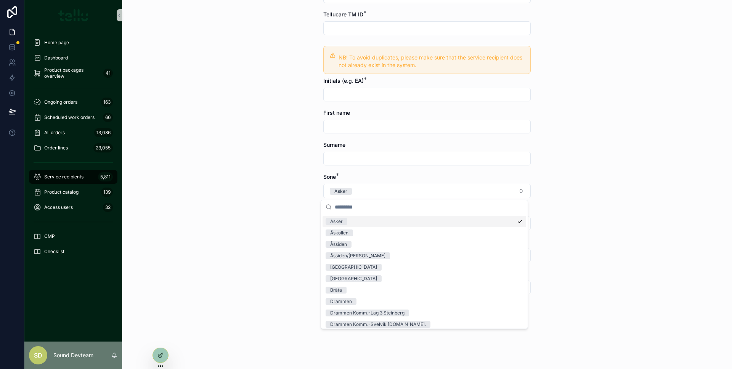
click at [273, 216] on div "Service recipients Create NEW service recipient Create NEW service recipient Vi…" at bounding box center [427, 85] width 610 height 369
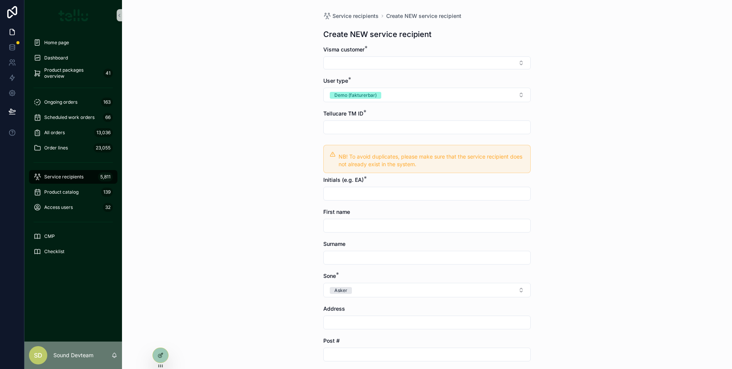
click at [371, 121] on div "scrollable content" at bounding box center [426, 127] width 207 height 14
click at [362, 69] on form "Visma customer * User type * Demo (fakturerbar) Tellucare TM ID * NB! To avoid …" at bounding box center [426, 257] width 207 height 422
click at [361, 65] on button "Select Button" at bounding box center [426, 62] width 207 height 13
click at [293, 103] on div "Service recipients Create NEW service recipient Create NEW service recipient Vi…" at bounding box center [427, 184] width 610 height 369
click at [350, 65] on button "Select Button" at bounding box center [426, 62] width 207 height 13
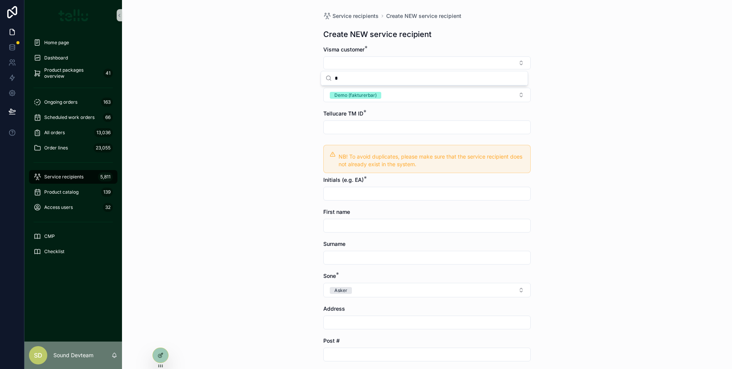
type input "*"
click at [297, 95] on div "Service recipients Create NEW service recipient Create NEW service recipient Vi…" at bounding box center [427, 184] width 610 height 369
click at [436, 61] on button "Select Button" at bounding box center [426, 62] width 207 height 13
click at [408, 72] on input "scrollable content" at bounding box center [429, 78] width 188 height 14
click at [421, 95] on button "Demo (fakturerbar)" at bounding box center [426, 95] width 207 height 14
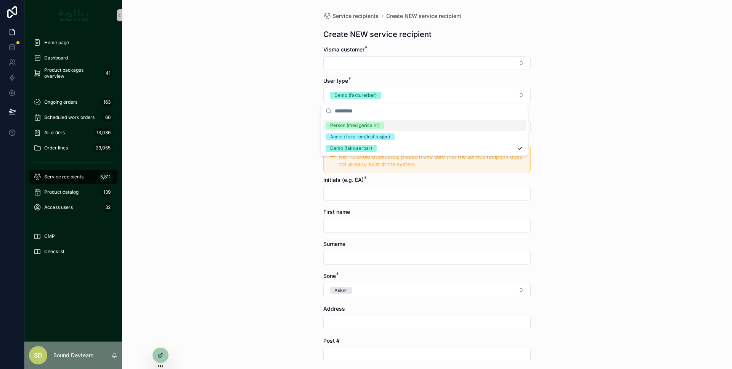
click at [377, 123] on div "Person (med gerica nr)" at bounding box center [355, 125] width 50 height 7
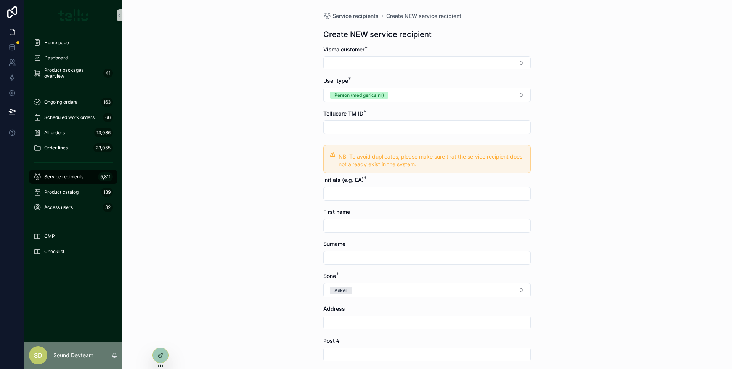
click at [389, 83] on div "User type *" at bounding box center [426, 81] width 207 height 8
click at [392, 92] on button "Person (med gerica nr)" at bounding box center [426, 95] width 207 height 14
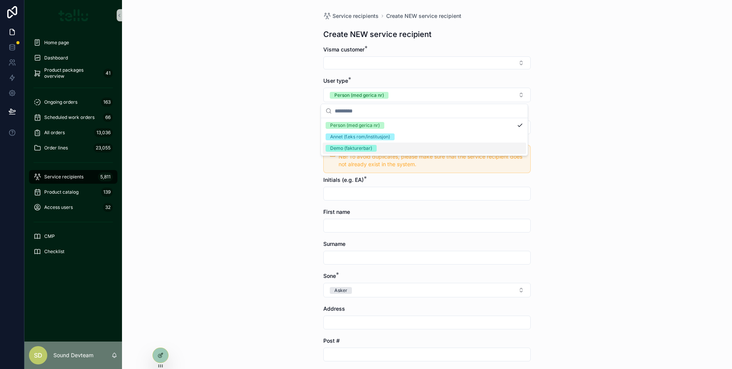
click at [386, 146] on div "Demo (fakturerbar)" at bounding box center [424, 148] width 204 height 11
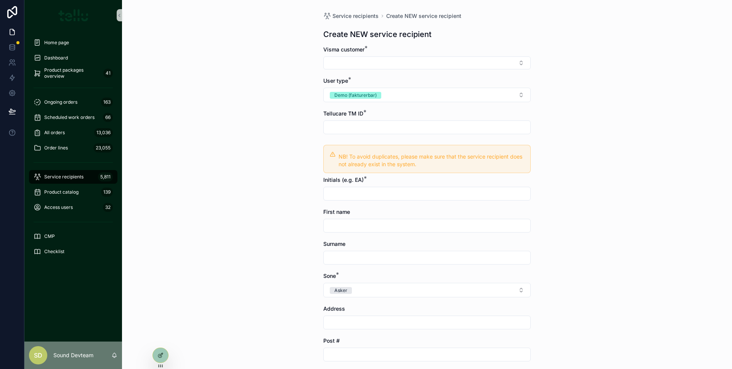
click at [307, 116] on div "Service recipients Create NEW service recipient Create NEW service recipient Vi…" at bounding box center [427, 184] width 610 height 369
click at [358, 66] on button "Select Button" at bounding box center [426, 62] width 207 height 13
click at [358, 65] on button "Select Button" at bounding box center [426, 62] width 207 height 13
click at [90, 176] on div "Service recipients 5,811" at bounding box center [73, 177] width 79 height 12
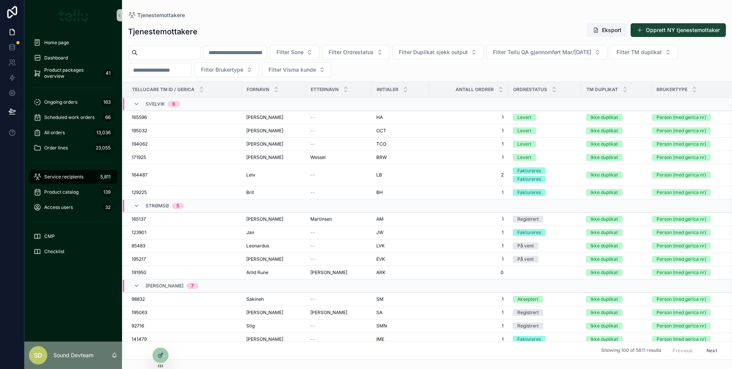
click at [649, 31] on button "Opprett NY tjenestemottaker" at bounding box center [677, 30] width 95 height 14
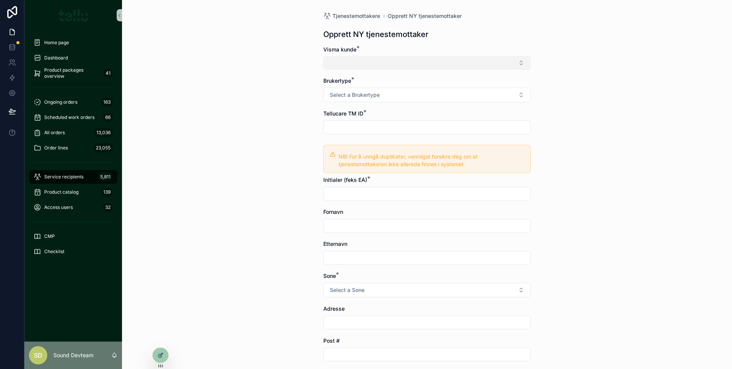
click at [422, 67] on button "Select Button" at bounding box center [426, 62] width 207 height 13
click at [162, 348] on div at bounding box center [160, 355] width 15 height 14
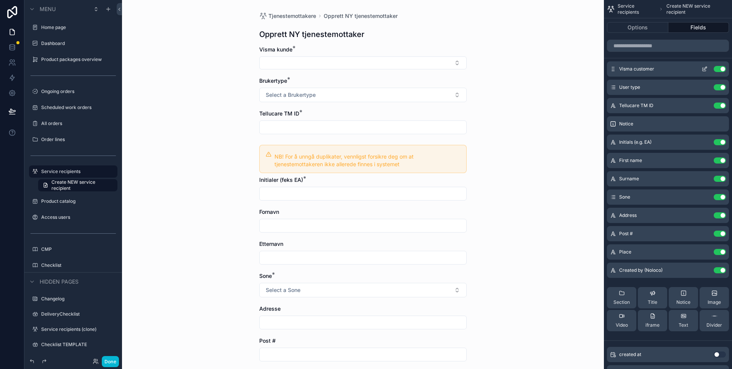
click at [702, 70] on icon "scrollable content" at bounding box center [704, 69] width 6 height 6
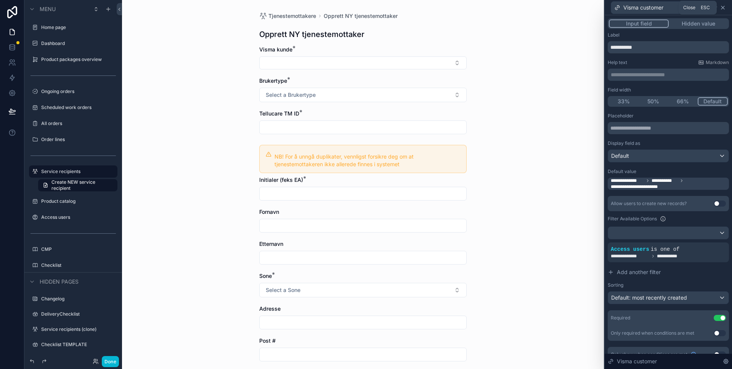
click at [725, 6] on icon at bounding box center [723, 8] width 6 height 6
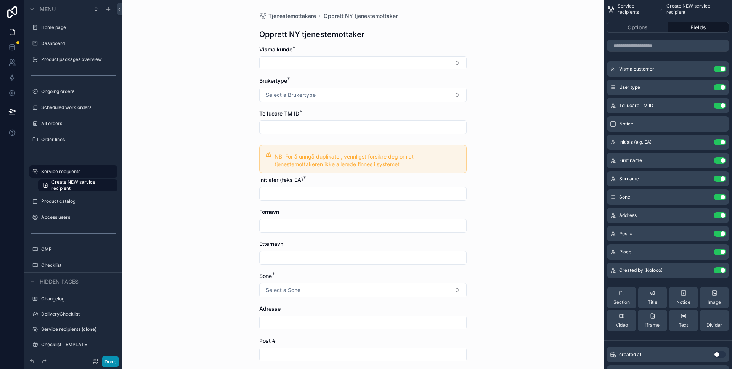
click at [115, 359] on button "Done" at bounding box center [110, 361] width 17 height 11
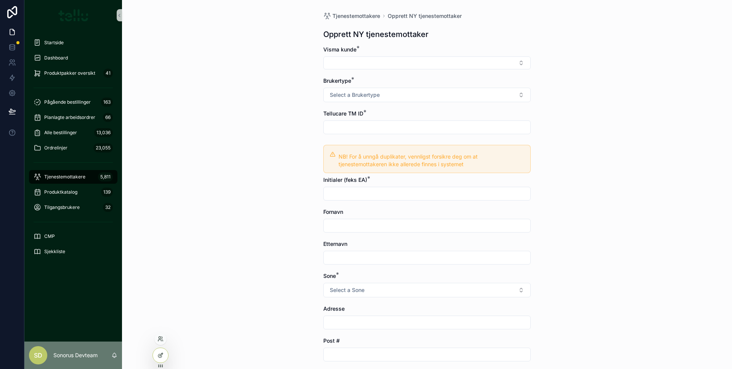
click at [164, 339] on div at bounding box center [160, 339] width 12 height 12
click at [163, 338] on icon at bounding box center [160, 339] width 6 height 6
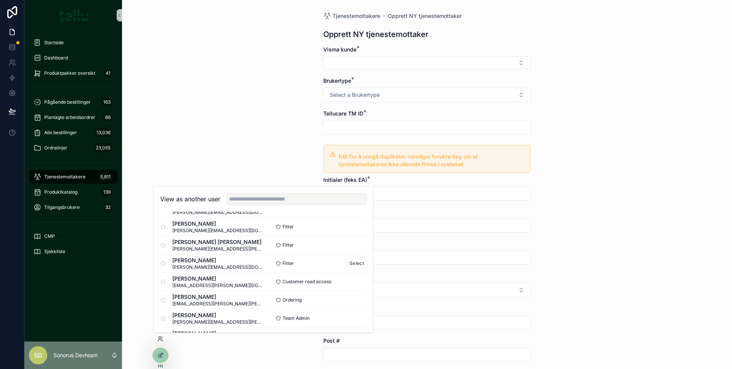
scroll to position [102, 0]
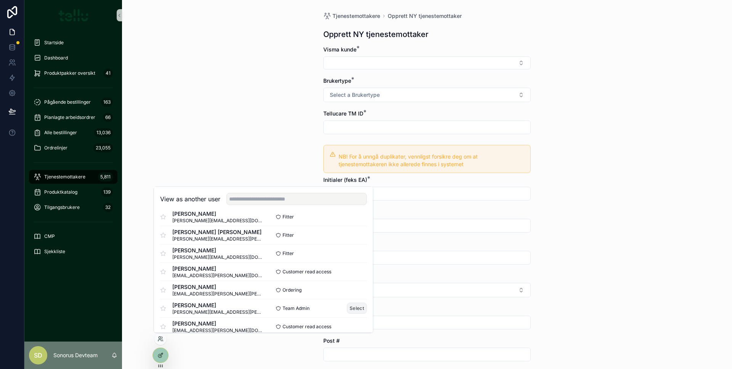
click at [354, 308] on font "Select" at bounding box center [356, 308] width 14 height 6
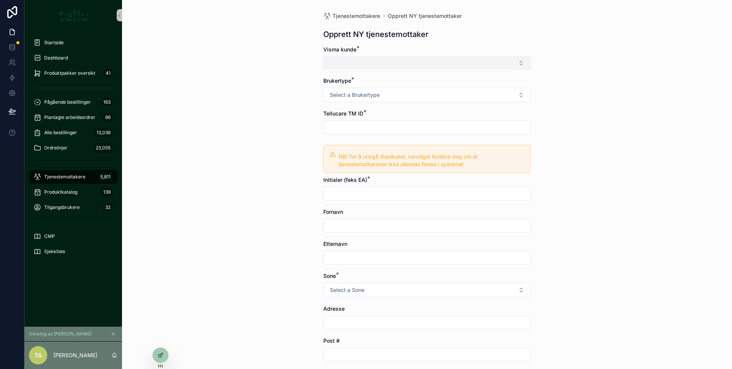
click at [400, 57] on button "Select Button" at bounding box center [426, 62] width 207 height 13
click at [293, 119] on div "Tjenestemottakere Opprett NY tjenestemottaker Opprett NY tjenestemottaker Visma…" at bounding box center [427, 184] width 610 height 369
click at [375, 68] on button "Select Button" at bounding box center [426, 62] width 207 height 13
click at [265, 83] on div "Tjenestemottakere Opprett NY tjenestemottaker Opprett NY tjenestemottaker Visma…" at bounding box center [427, 184] width 610 height 369
click at [335, 90] on button "Select a Brukertype" at bounding box center [426, 95] width 207 height 14
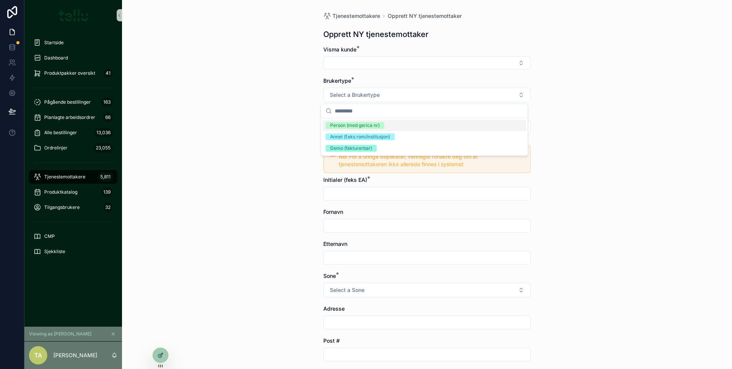
click at [293, 93] on div "Tjenestemottakere Opprett NY tjenestemottaker Opprett NY tjenestemottaker Visma…" at bounding box center [427, 184] width 610 height 369
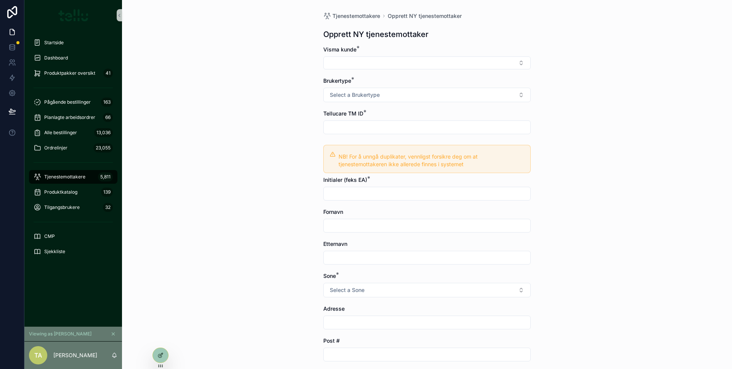
click at [344, 130] on input "scrollable content" at bounding box center [427, 127] width 207 height 11
click at [260, 136] on div "Tjenestemottakere Opprett NY tjenestemottaker Opprett NY tjenestemottaker Visma…" at bounding box center [427, 184] width 610 height 369
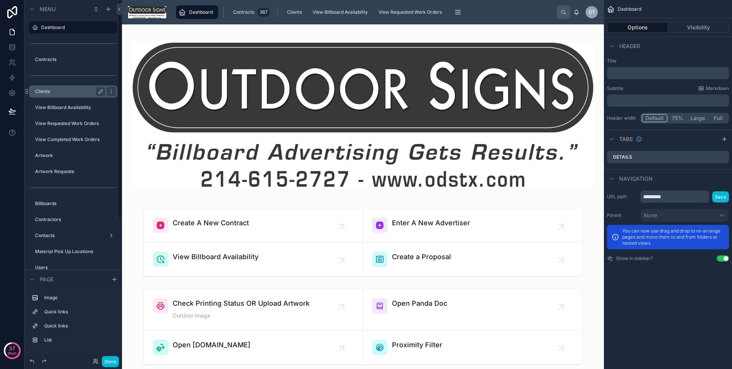
click at [93, 96] on div "Clients" at bounding box center [70, 91] width 70 height 9
click at [68, 94] on label "Clients" at bounding box center [68, 91] width 67 height 6
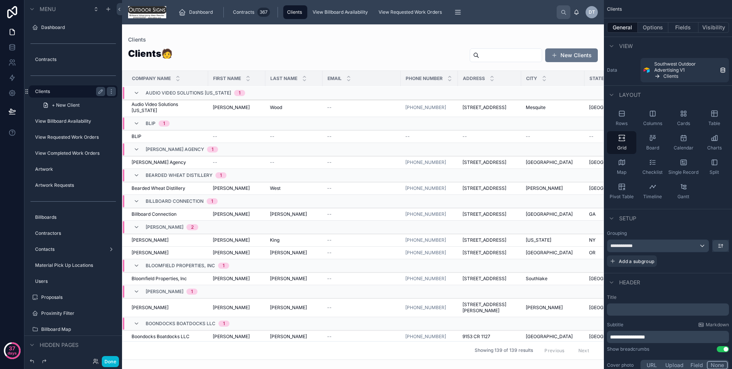
scroll to position [294, 0]
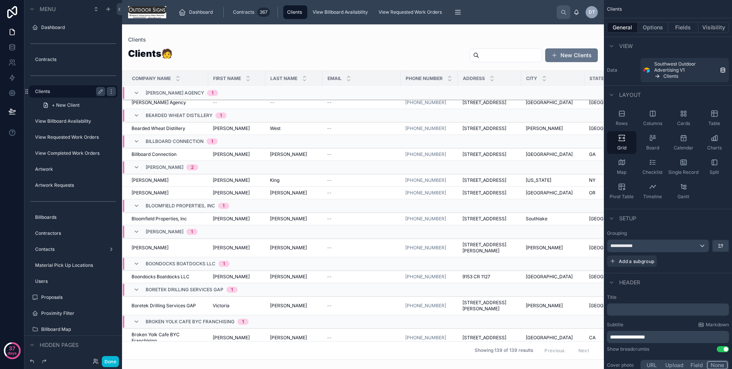
click at [600, 105] on div at bounding box center [363, 196] width 482 height 345
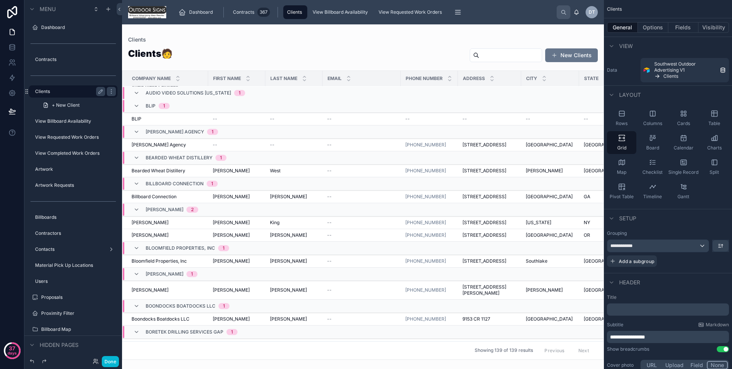
scroll to position [0, 0]
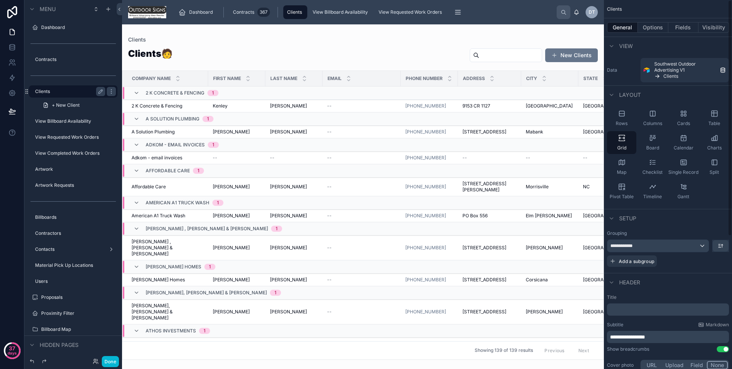
click at [569, 48] on span "New Clients" at bounding box center [571, 55] width 53 height 14
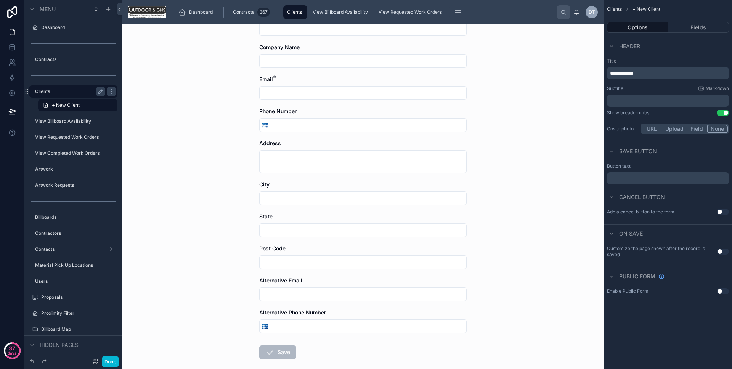
scroll to position [162, 0]
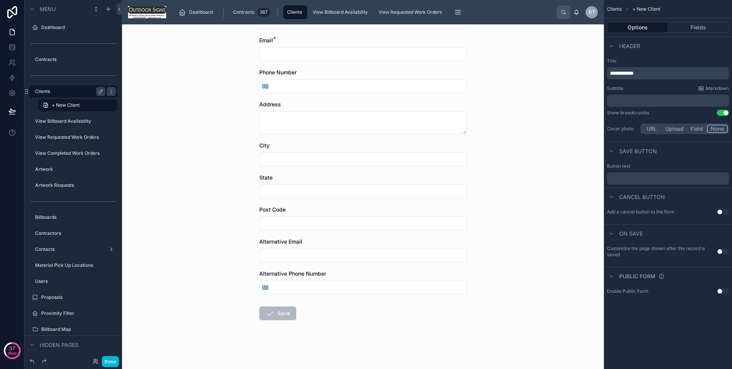
click at [313, 257] on input "text" at bounding box center [363, 255] width 207 height 11
click at [317, 229] on div at bounding box center [362, 223] width 207 height 14
click at [319, 285] on input "tel" at bounding box center [369, 287] width 196 height 11
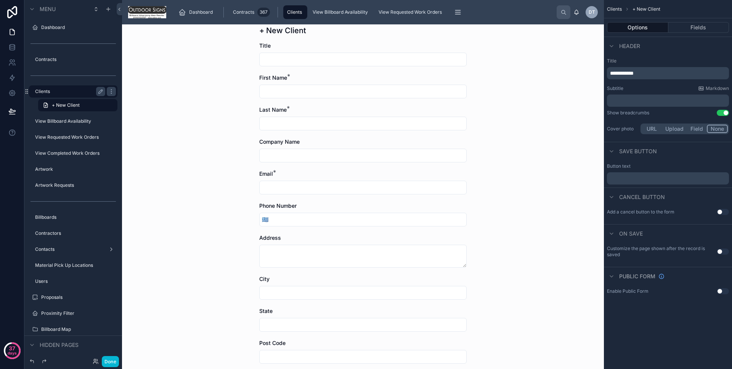
scroll to position [0, 0]
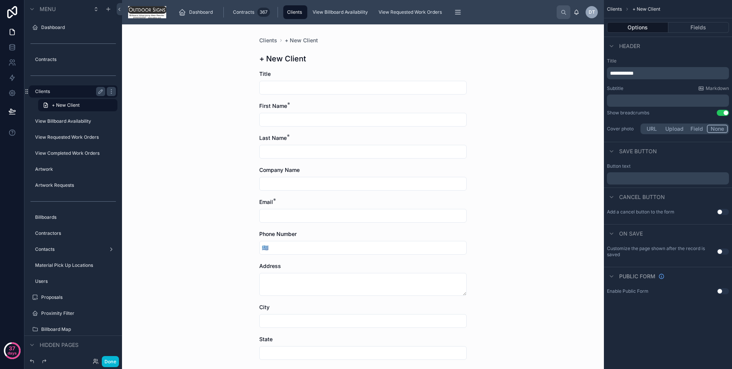
click at [308, 91] on input "text" at bounding box center [363, 87] width 207 height 11
click at [45, 59] on label "Contracts" at bounding box center [68, 59] width 67 height 6
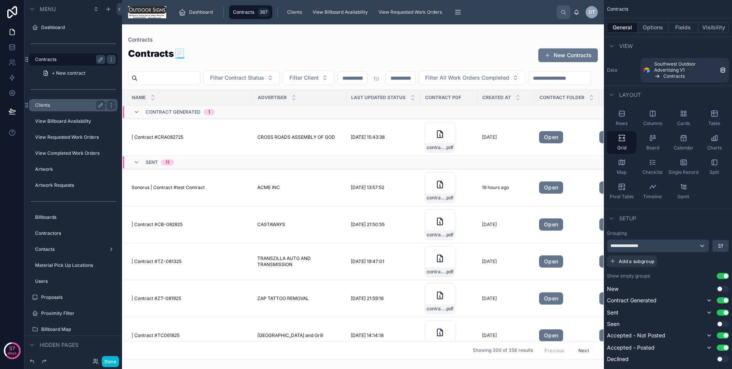
click at [444, 153] on div at bounding box center [363, 196] width 482 height 345
click at [547, 194] on link "Open" at bounding box center [551, 187] width 24 height 12
click at [442, 189] on icon at bounding box center [439, 184] width 9 height 9
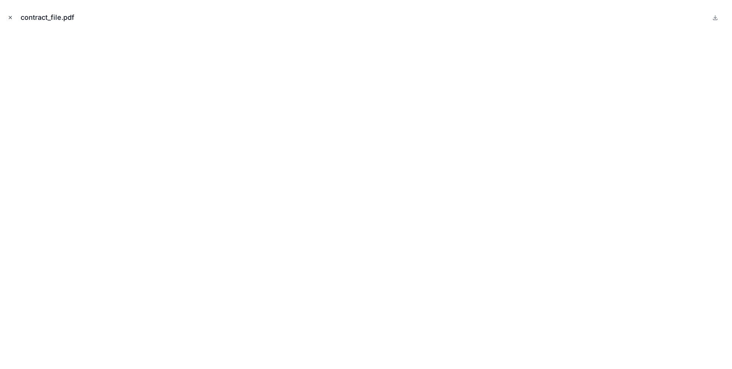
click at [13, 15] on button "Close modal" at bounding box center [10, 17] width 8 height 8
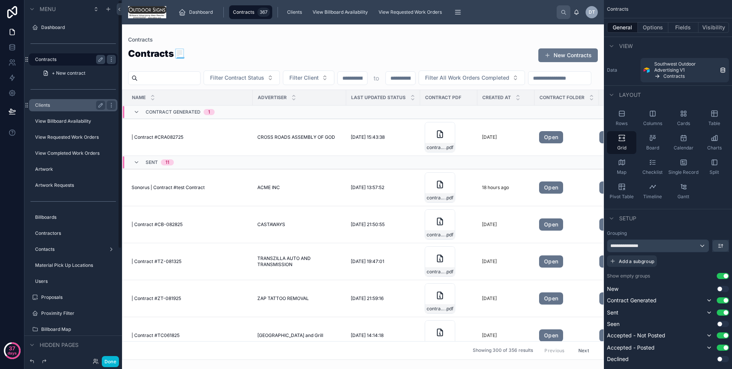
click at [68, 100] on div "Clients" at bounding box center [72, 105] width 85 height 12
click at [84, 105] on label "Clients" at bounding box center [74, 105] width 78 height 6
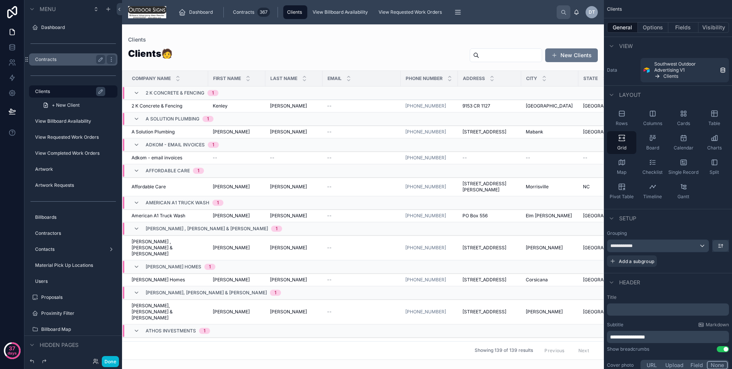
click at [499, 59] on div at bounding box center [363, 196] width 482 height 345
click at [498, 58] on input "text" at bounding box center [510, 55] width 63 height 11
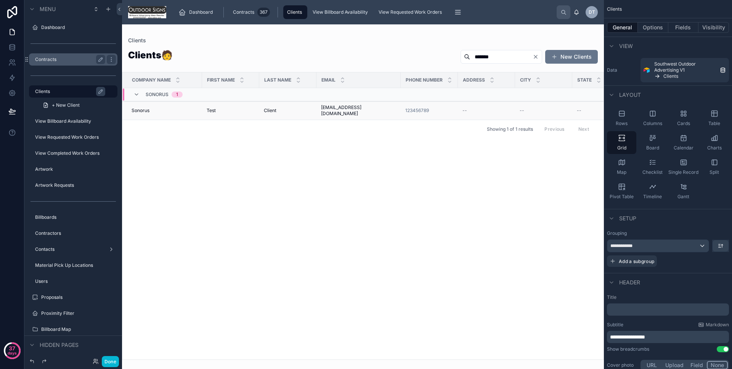
type input "*******"
click at [244, 107] on div "Test Test" at bounding box center [231, 110] width 48 height 6
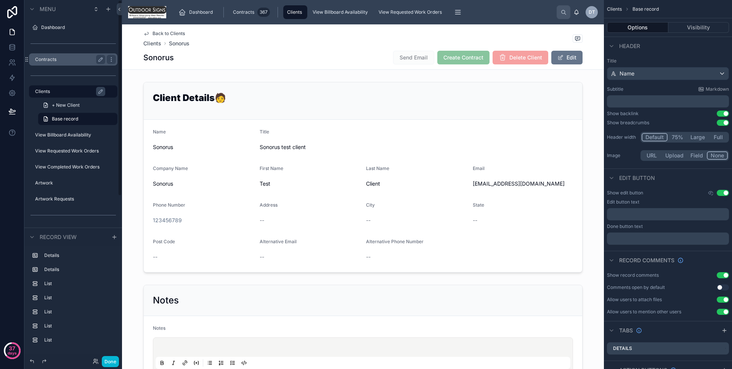
click at [72, 93] on label "Clients" at bounding box center [74, 91] width 78 height 6
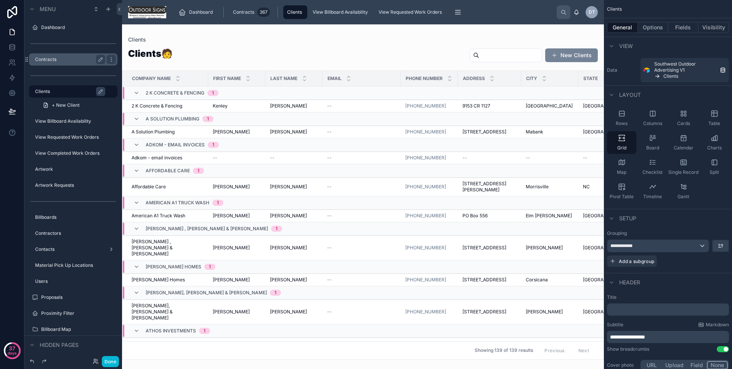
click at [559, 60] on button "New Clients" at bounding box center [571, 55] width 53 height 14
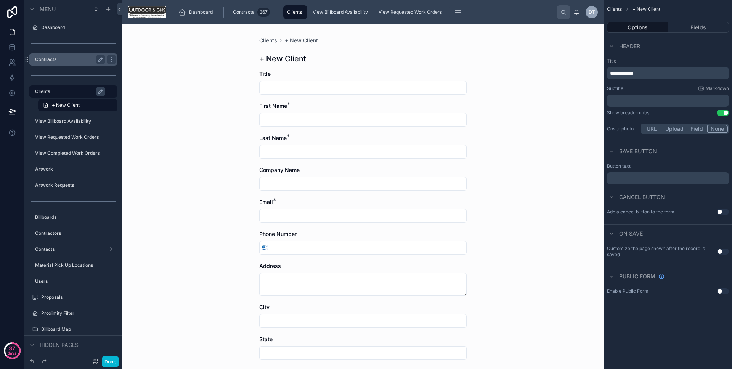
click at [369, 95] on form "Title First Name * Last Name * Company Name Email * Phone Number 🇬🇷 Address Cit…" at bounding box center [362, 300] width 207 height 460
click at [369, 92] on input "text" at bounding box center [363, 87] width 207 height 11
type input "**********"
click at [359, 120] on input "text" at bounding box center [363, 119] width 207 height 11
type input "***"
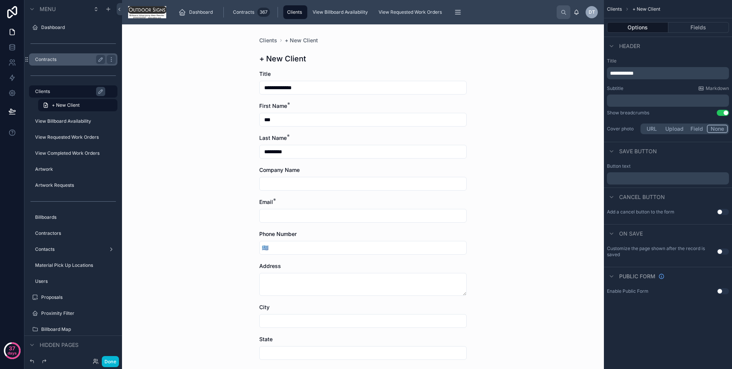
type input "*********"
click at [338, 180] on input "text" at bounding box center [363, 183] width 207 height 11
type input "**********"
click at [339, 212] on input "text" at bounding box center [363, 215] width 207 height 11
type input "**********"
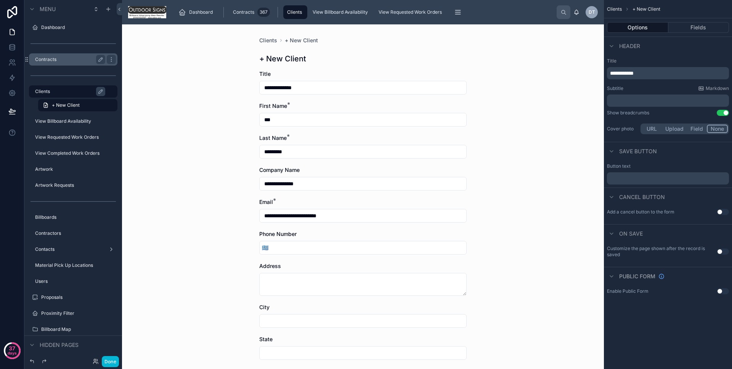
click at [324, 248] on input "tel" at bounding box center [369, 247] width 196 height 11
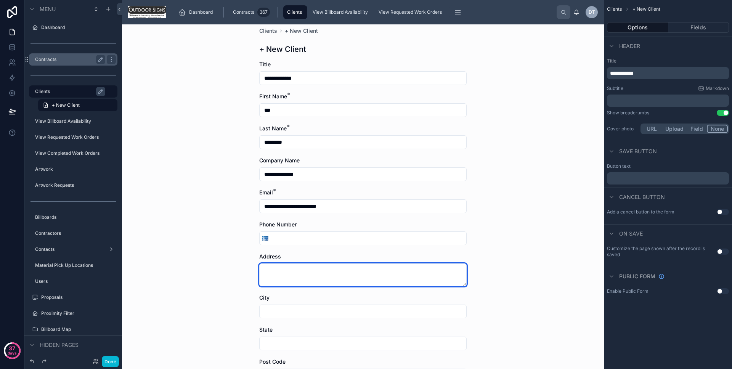
click at [310, 265] on textarea at bounding box center [362, 274] width 207 height 23
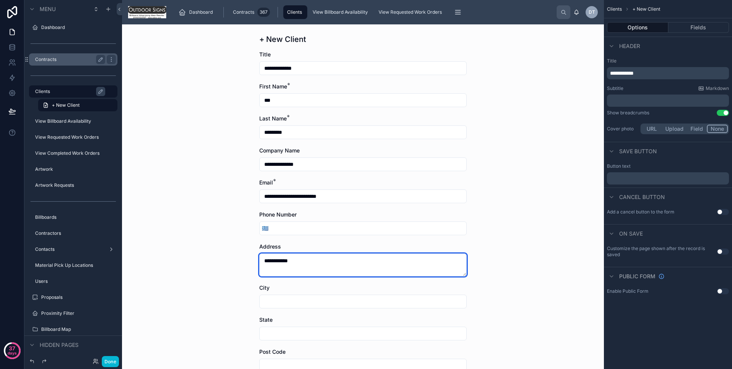
type textarea "**********"
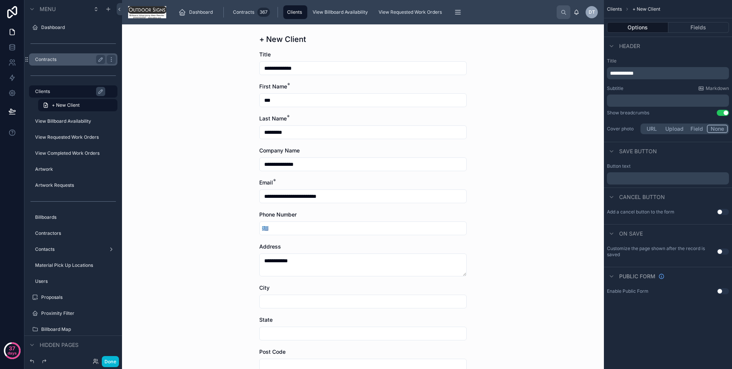
click at [286, 296] on input "text" at bounding box center [363, 301] width 207 height 11
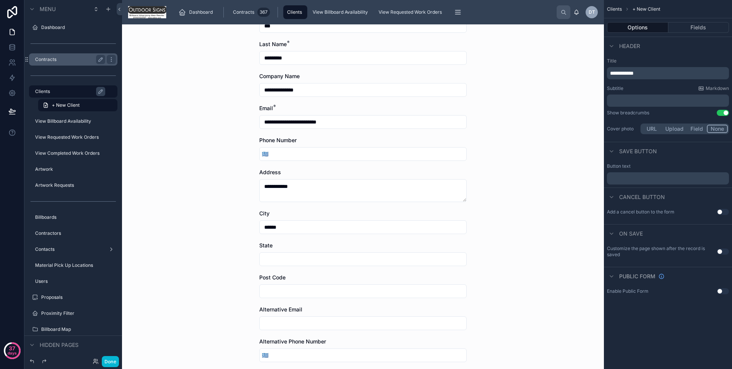
type input "******"
click at [292, 263] on input "text" at bounding box center [363, 259] width 207 height 11
type input "******"
click at [286, 288] on input "text" at bounding box center [363, 291] width 207 height 11
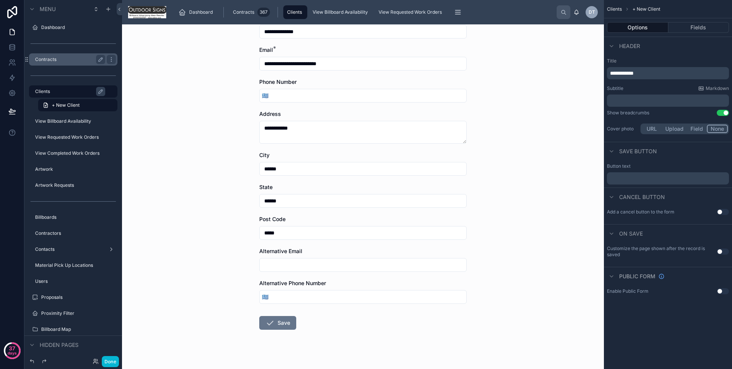
scroll to position [59, 0]
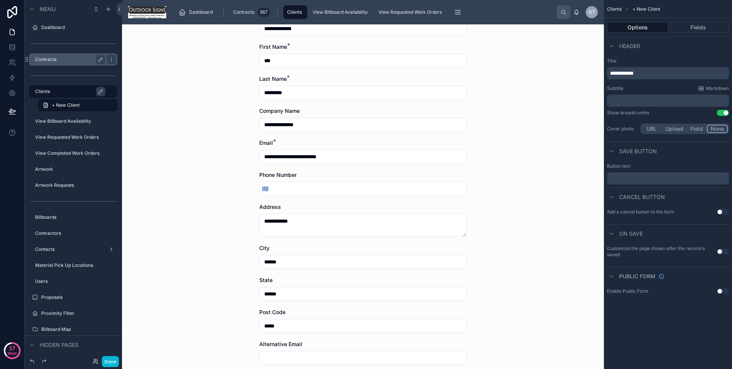
type input "*****"
click at [292, 192] on input "tel" at bounding box center [369, 188] width 196 height 11
type input "*"
type input "**********"
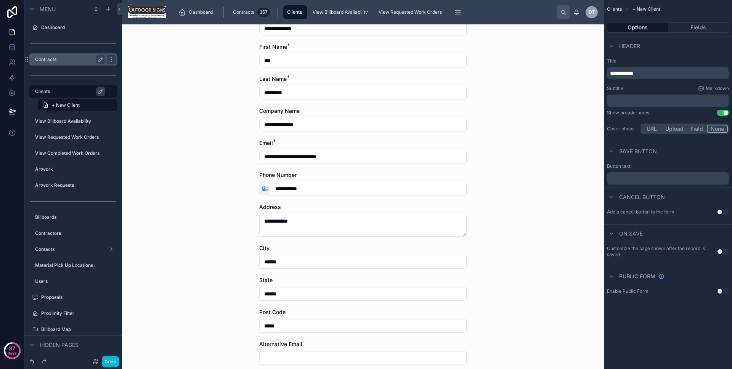
click at [265, 182] on button "🇬🇷" at bounding box center [265, 189] width 11 height 14
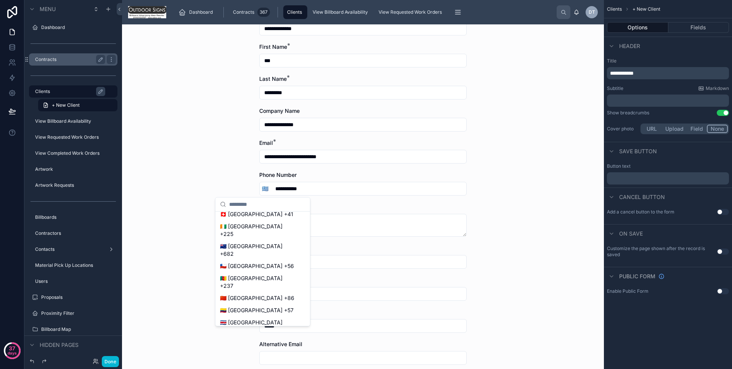
scroll to position [683, 0]
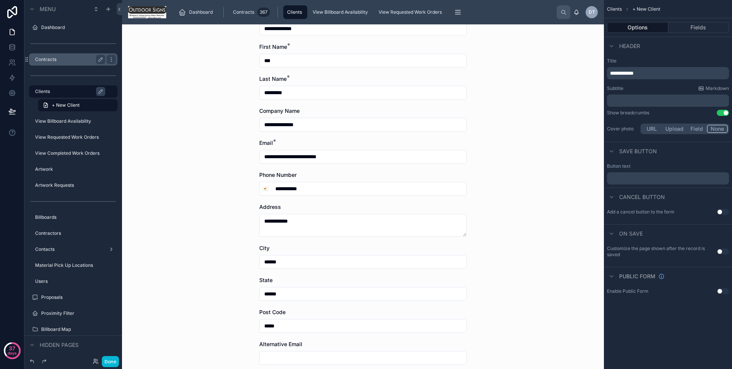
click at [180, 193] on div "**********" at bounding box center [363, 196] width 482 height 345
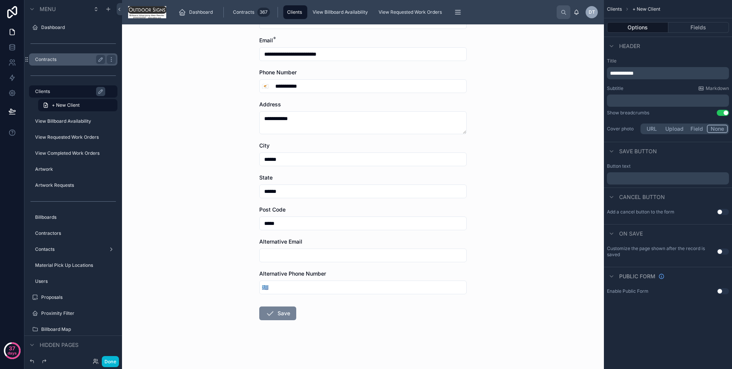
click at [277, 316] on button "Save" at bounding box center [277, 313] width 37 height 14
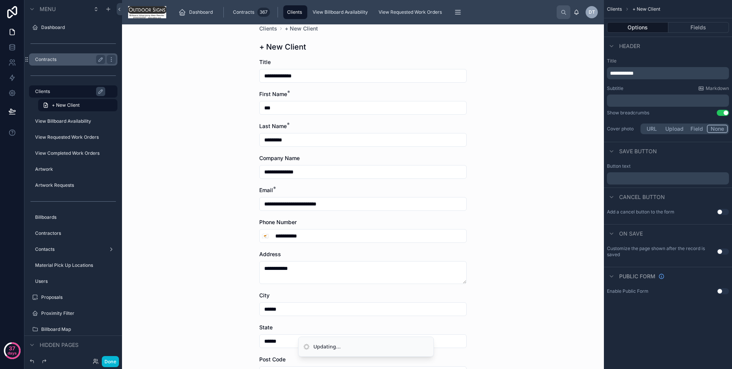
scroll to position [0, 0]
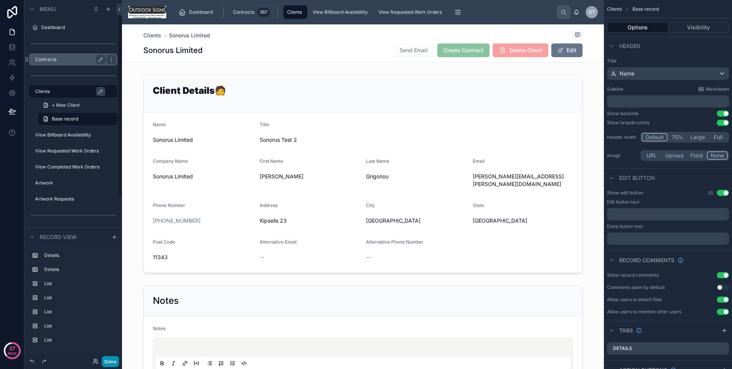
click at [115, 360] on button "Done" at bounding box center [110, 361] width 17 height 11
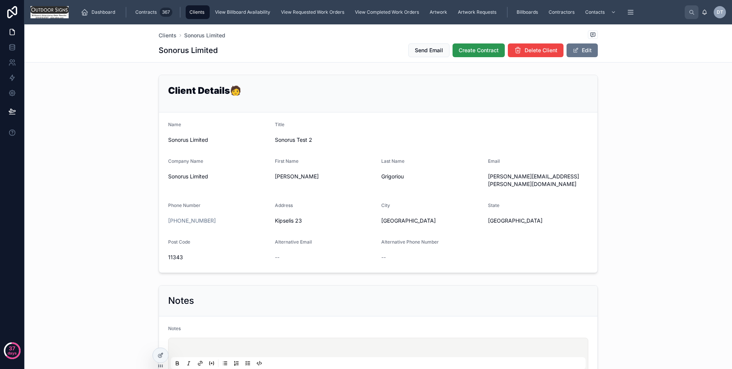
click at [465, 52] on span "Create Contract" at bounding box center [479, 50] width 40 height 8
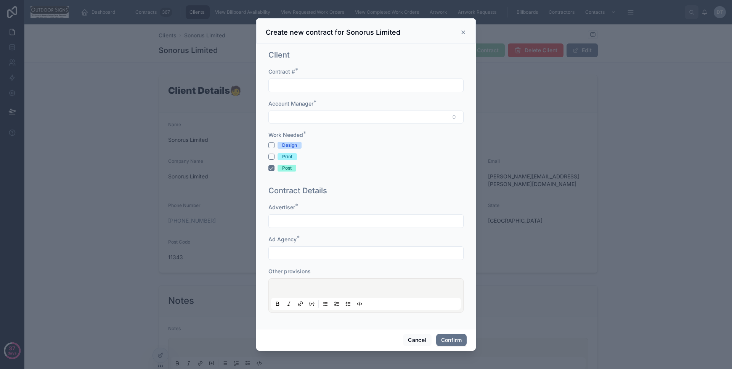
click at [377, 83] on input "text" at bounding box center [366, 85] width 194 height 11
type input "***"
click at [361, 109] on div "Account Manager *" at bounding box center [365, 112] width 195 height 24
click at [361, 120] on button "Select Button" at bounding box center [365, 117] width 195 height 13
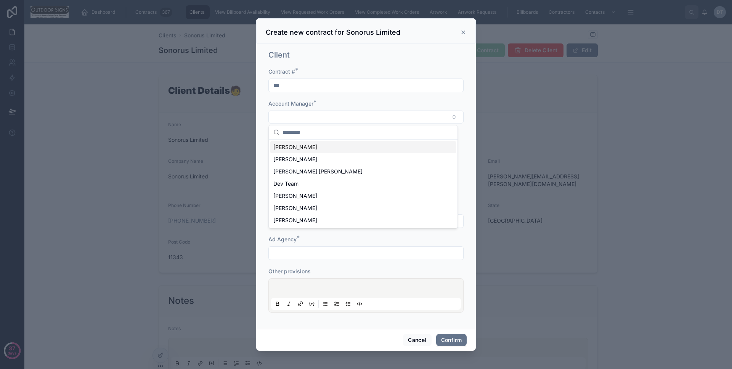
click at [340, 147] on div "Ted Test" at bounding box center [363, 147] width 186 height 12
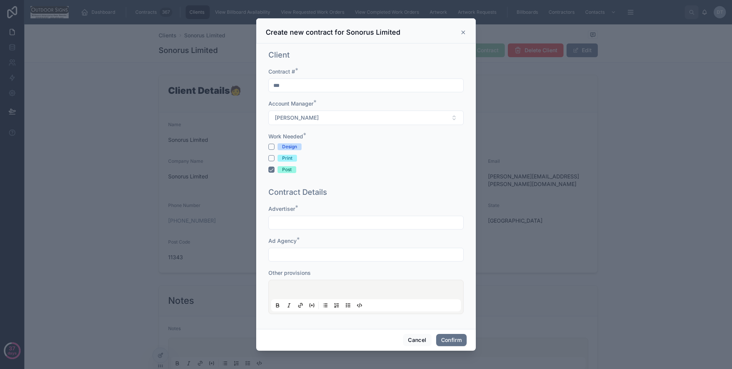
click at [298, 221] on input "text" at bounding box center [366, 222] width 194 height 11
type input "****"
click at [318, 248] on input "text" at bounding box center [366, 252] width 194 height 11
type input "****"
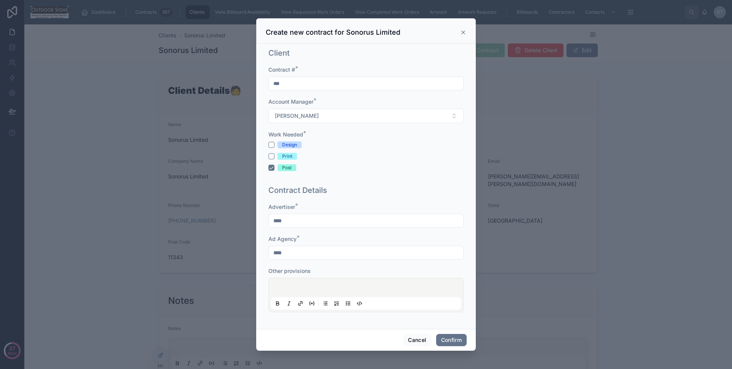
click at [325, 236] on div "Ad Agency *" at bounding box center [365, 239] width 195 height 8
click at [313, 247] on div "****" at bounding box center [365, 253] width 195 height 14
click at [312, 252] on input "****" at bounding box center [366, 252] width 194 height 11
click at [320, 242] on div "Ad Agency *" at bounding box center [365, 239] width 195 height 8
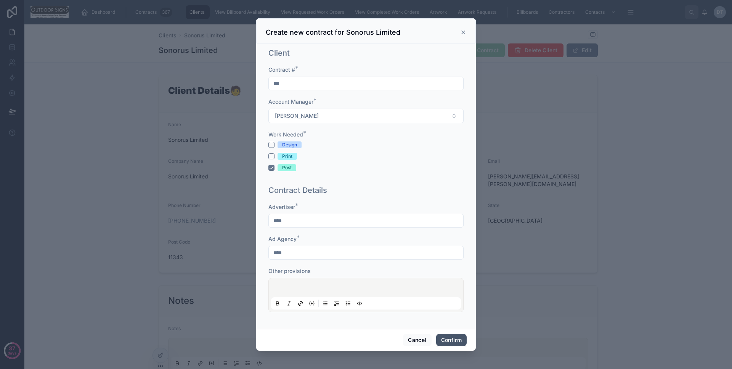
click at [448, 337] on button "Confirm" at bounding box center [451, 340] width 30 height 12
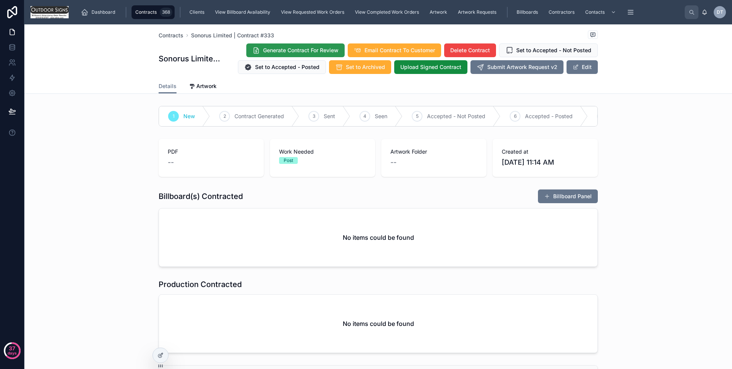
click at [282, 55] on button "Generate Contract For Review" at bounding box center [295, 50] width 98 height 14
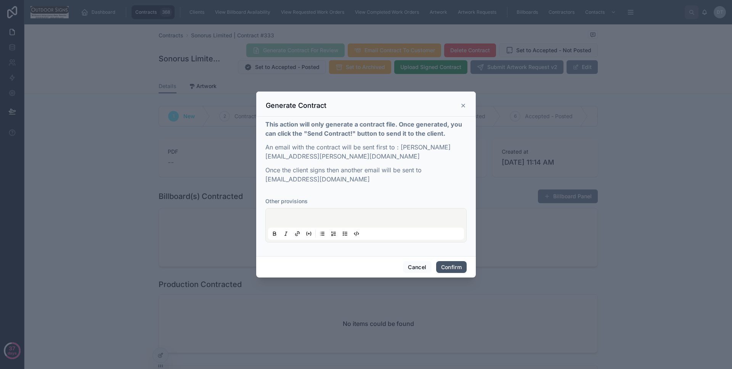
click at [458, 263] on button "Confirm" at bounding box center [451, 267] width 30 height 12
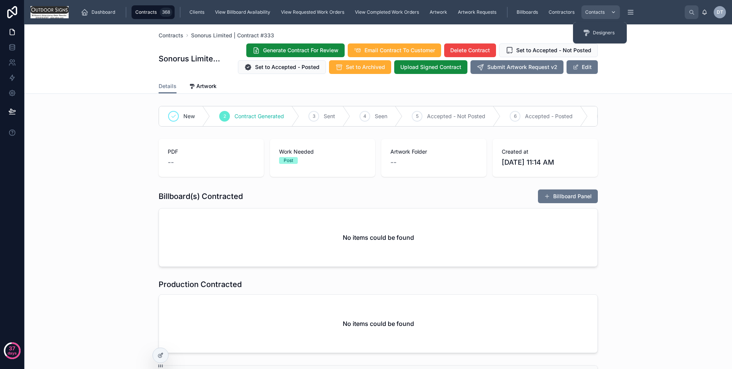
click at [592, 18] on div "Contacts" at bounding box center [601, 12] width 34 height 12
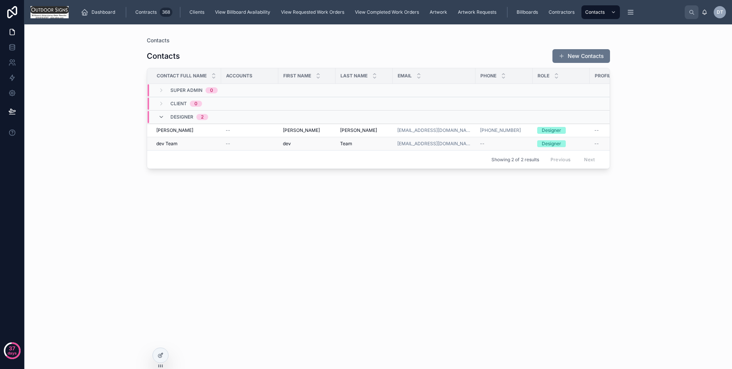
click at [197, 144] on div "dev Team dev Team" at bounding box center [186, 144] width 60 height 6
click at [178, 141] on div "dev Team dev Team" at bounding box center [186, 144] width 60 height 6
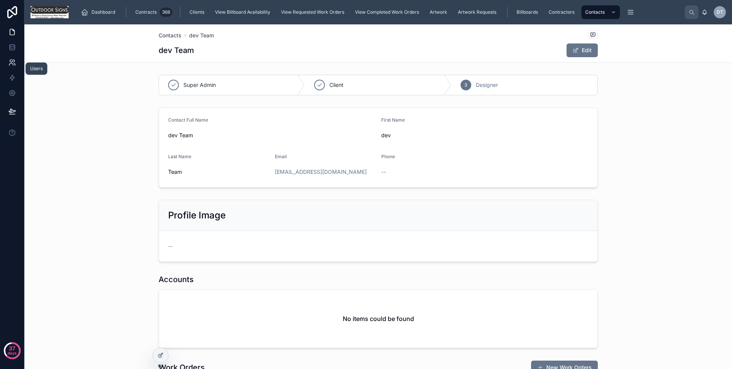
click at [21, 63] on link at bounding box center [12, 62] width 24 height 15
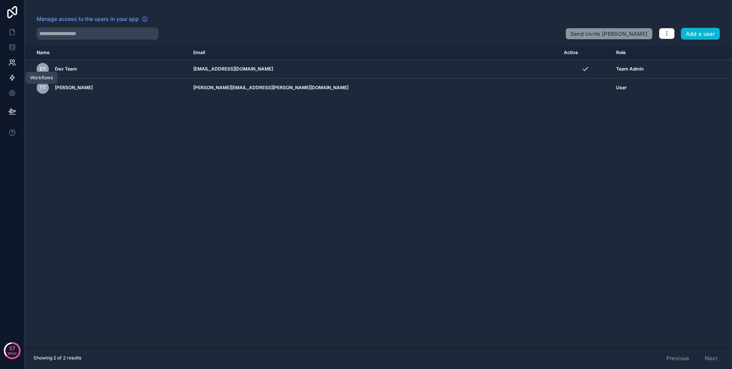
click at [10, 82] on link at bounding box center [12, 77] width 24 height 15
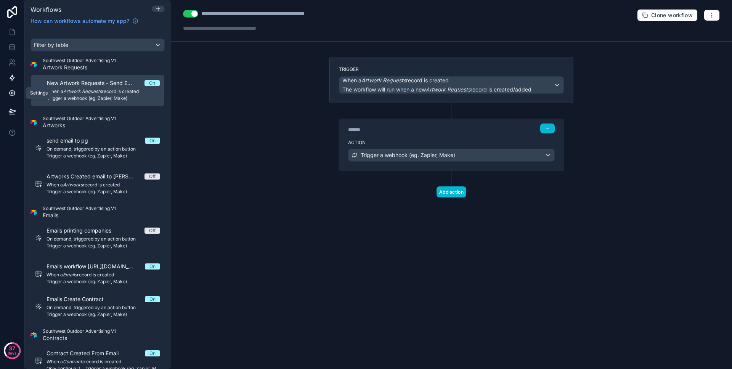
click at [12, 94] on icon at bounding box center [12, 93] width 2 height 2
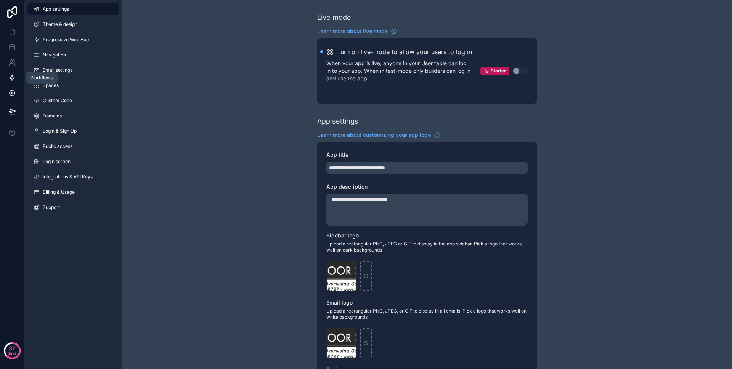
click at [12, 84] on link at bounding box center [12, 77] width 24 height 15
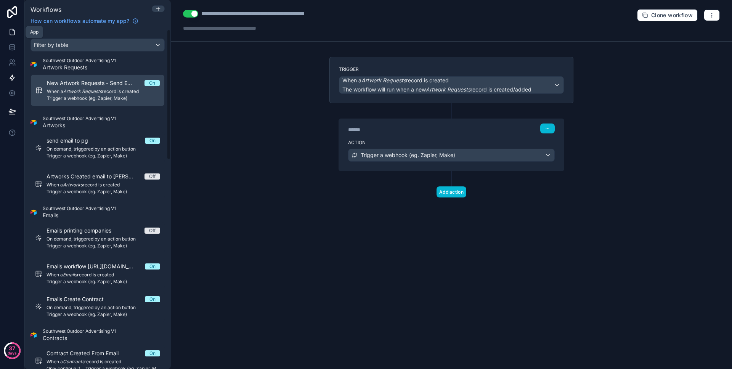
click at [6, 35] on link at bounding box center [12, 31] width 24 height 15
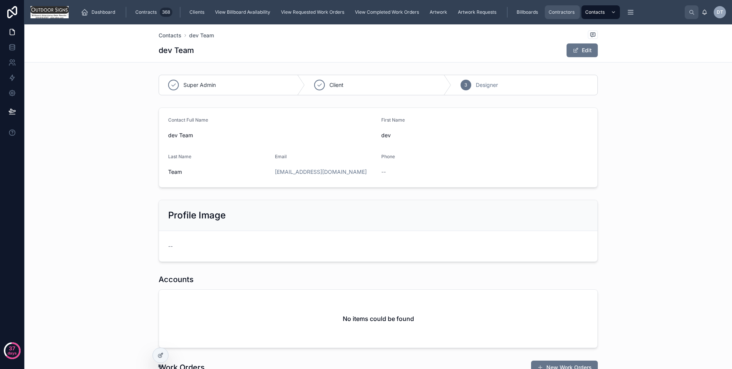
click at [574, 8] on div "Contractors" at bounding box center [562, 12] width 30 height 12
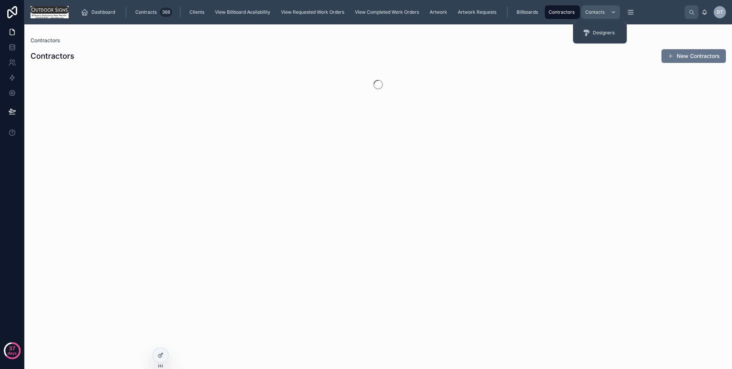
click at [588, 11] on span "Contacts" at bounding box center [594, 12] width 19 height 6
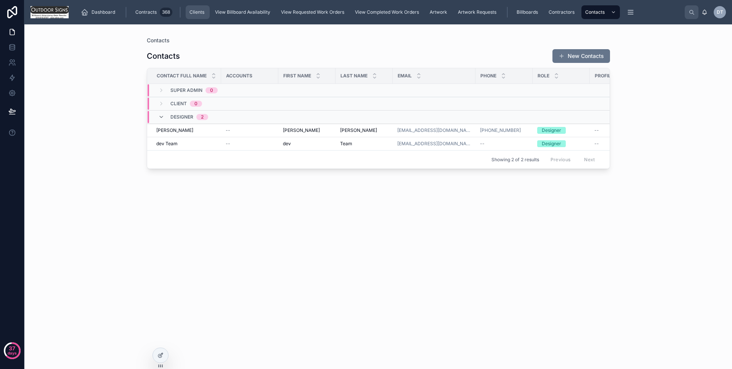
click at [194, 12] on span "Clients" at bounding box center [196, 12] width 15 height 6
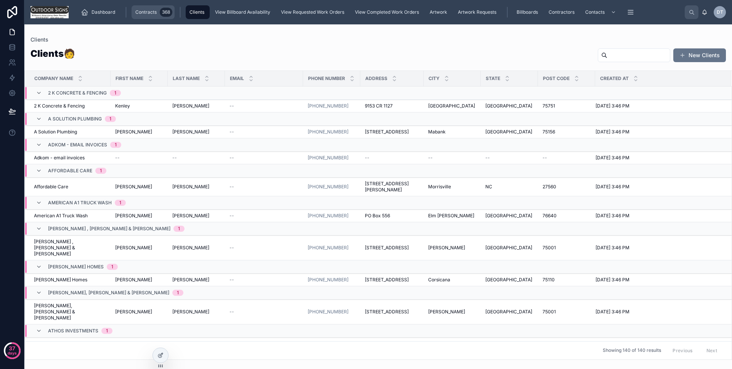
click at [146, 14] on span "Contracts" at bounding box center [145, 12] width 21 height 6
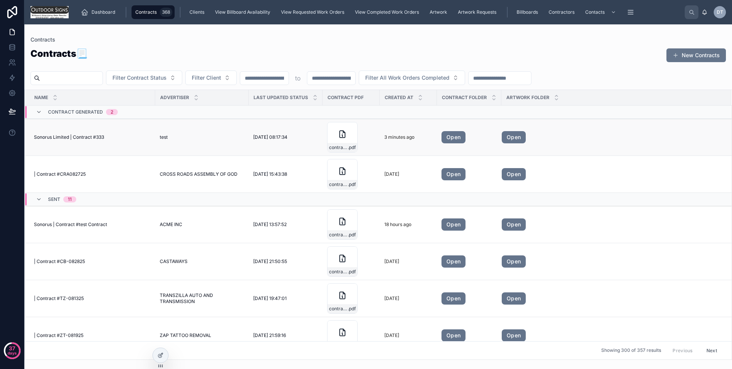
click at [128, 136] on div "Sonorus Limited | Contract #333 Sonorus Limited | Contract #333" at bounding box center [92, 137] width 117 height 6
click at [329, 133] on div "contract_file .pdf" at bounding box center [342, 137] width 30 height 30
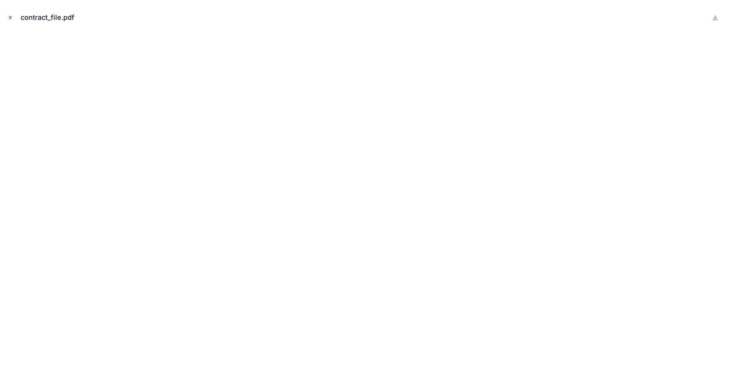
click at [10, 16] on icon "Close modal" at bounding box center [10, 17] width 5 height 5
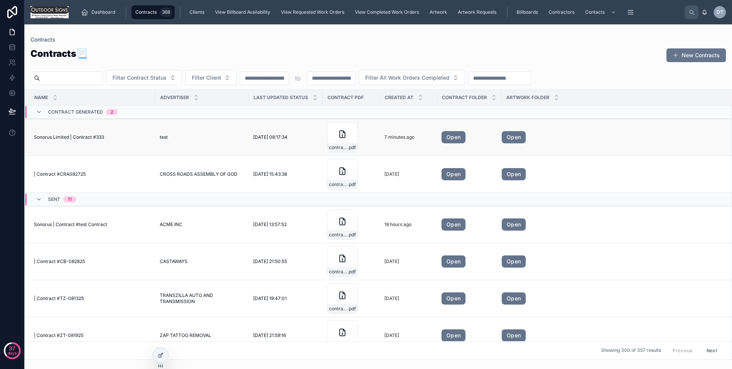
click at [83, 137] on span "Sonorus Limited | Contract #333" at bounding box center [69, 137] width 70 height 6
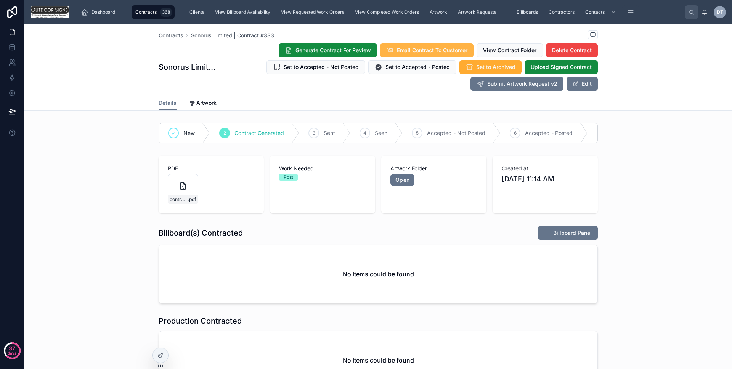
click at [427, 50] on span "Email Contract To Customer" at bounding box center [432, 50] width 71 height 8
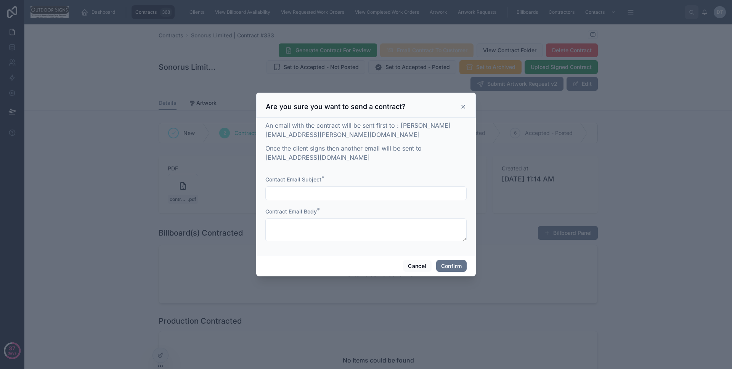
click at [313, 197] on input "text" at bounding box center [366, 193] width 200 height 11
type input "*"
type input "**********"
click at [331, 240] on textarea at bounding box center [365, 229] width 201 height 23
type textarea "****"
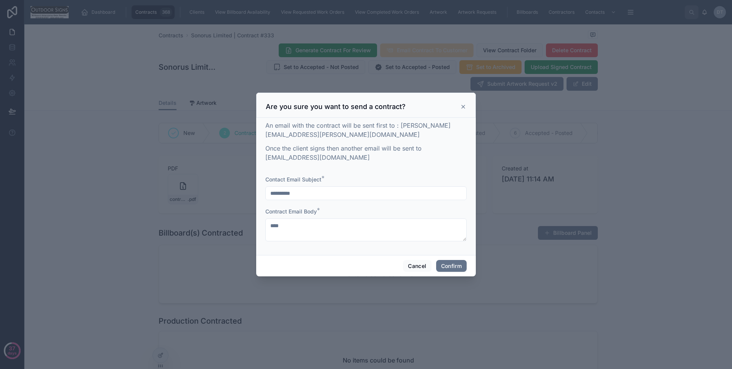
click at [413, 210] on div "Contract Email Body *" at bounding box center [365, 212] width 201 height 8
click at [444, 270] on button "Confirm" at bounding box center [451, 266] width 30 height 12
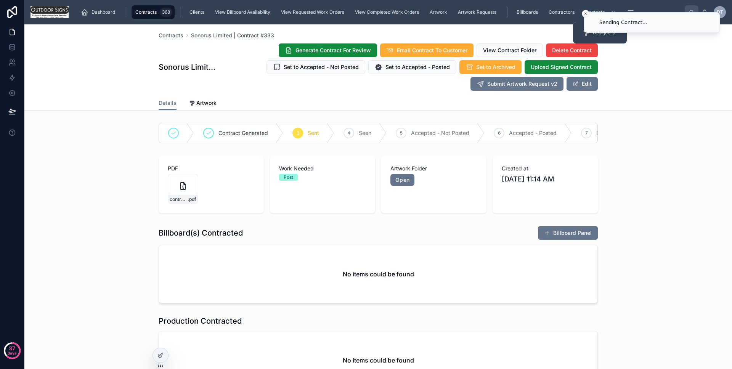
click at [584, 11] on icon "Close toast" at bounding box center [585, 13] width 5 height 5
